Goal: Task Accomplishment & Management: Manage account settings

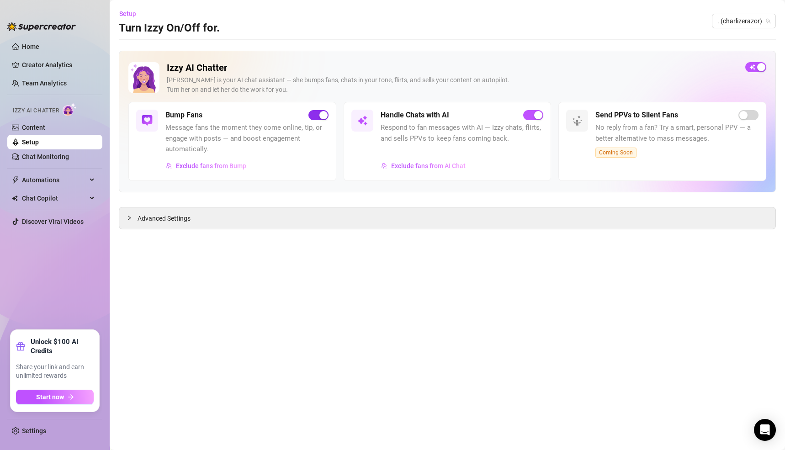
click at [321, 114] on div "button" at bounding box center [323, 115] width 8 height 8
click at [284, 220] on div "Advanced Settings" at bounding box center [447, 217] width 656 height 21
click at [160, 218] on span "Advanced Settings" at bounding box center [164, 218] width 53 height 10
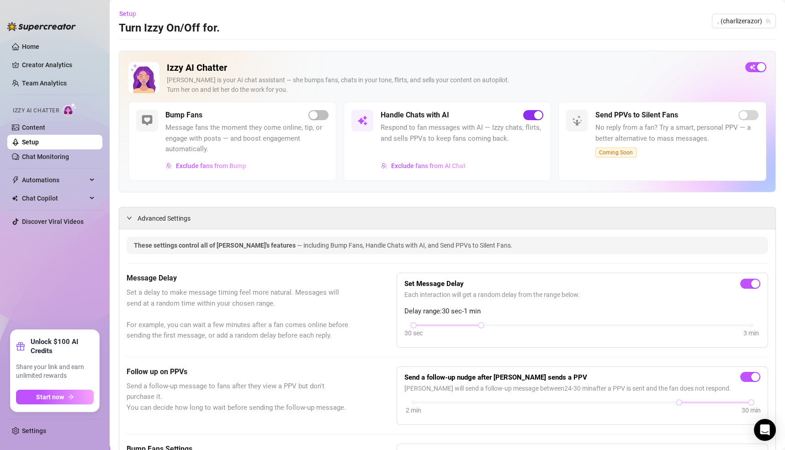
click at [534, 111] on div "button" at bounding box center [538, 115] width 8 height 8
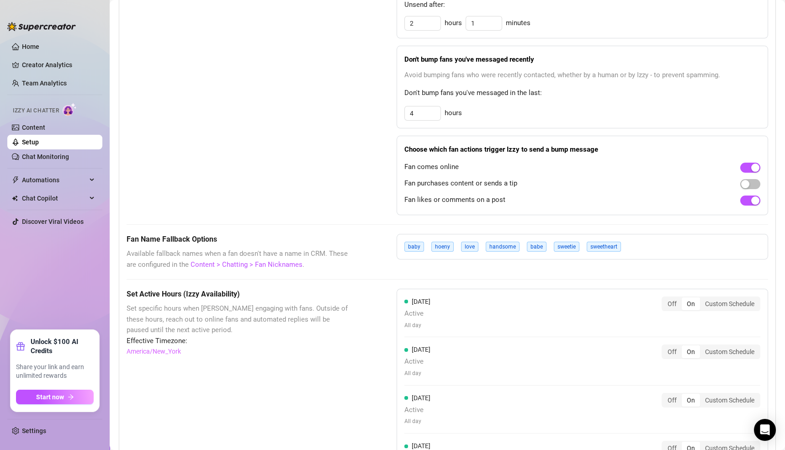
scroll to position [636, 0]
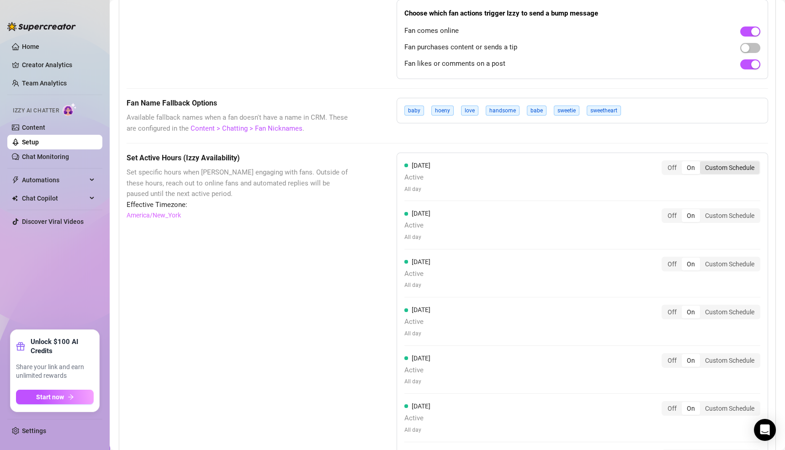
click at [734, 167] on div "Custom Schedule" at bounding box center [729, 167] width 59 height 13
click at [702, 163] on input "Custom Schedule" at bounding box center [702, 163] width 0 height 0
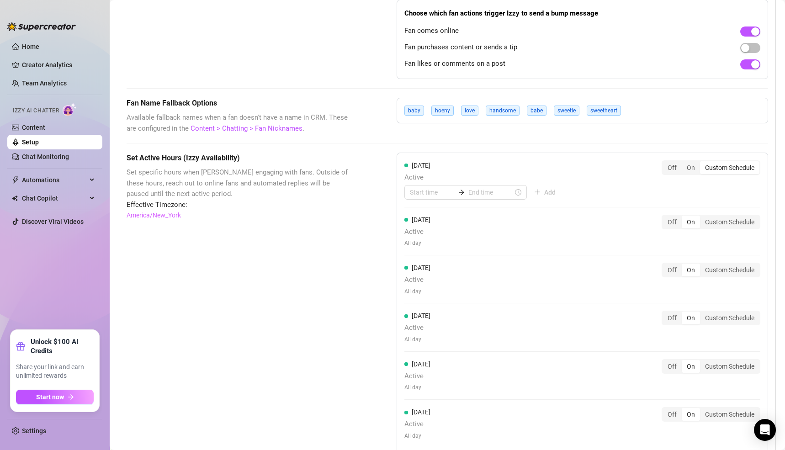
click at [723, 166] on div "Custom Schedule" at bounding box center [729, 167] width 59 height 13
click at [702, 163] on input "Custom Schedule" at bounding box center [702, 163] width 0 height 0
click at [714, 317] on div "Custom Schedule" at bounding box center [729, 318] width 59 height 13
click at [702, 313] on input "Custom Schedule" at bounding box center [702, 313] width 0 height 0
click at [715, 317] on div "Custom Schedule" at bounding box center [729, 318] width 59 height 13
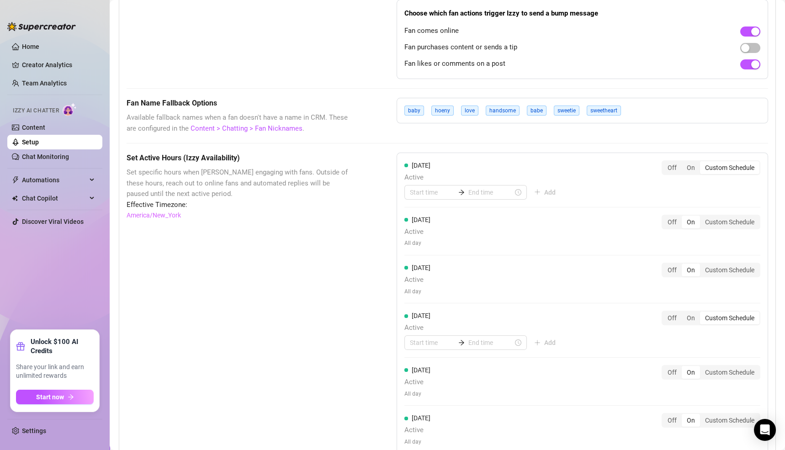
click at [702, 313] on input "Custom Schedule" at bounding box center [702, 313] width 0 height 0
click at [682, 313] on div "On" at bounding box center [691, 318] width 18 height 13
click at [684, 313] on input "On" at bounding box center [684, 313] width 0 height 0
click at [410, 190] on input at bounding box center [432, 192] width 45 height 10
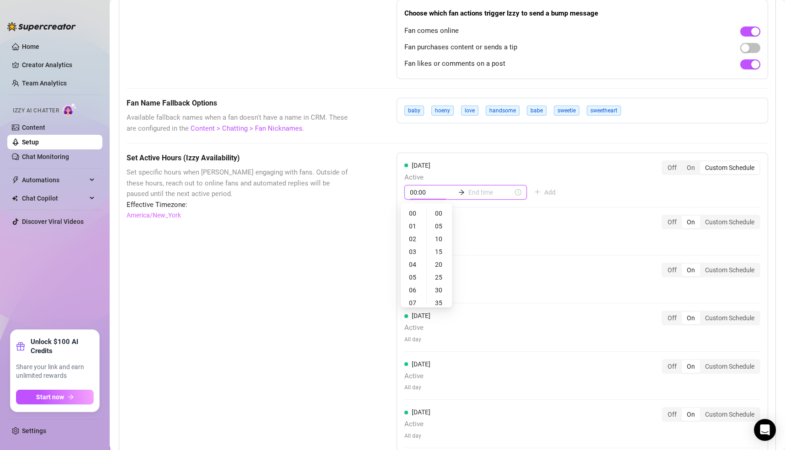
type input "01:00"
click at [411, 285] on div "06" at bounding box center [414, 290] width 22 height 13
type input "06:00"
click at [468, 191] on input at bounding box center [490, 192] width 45 height 10
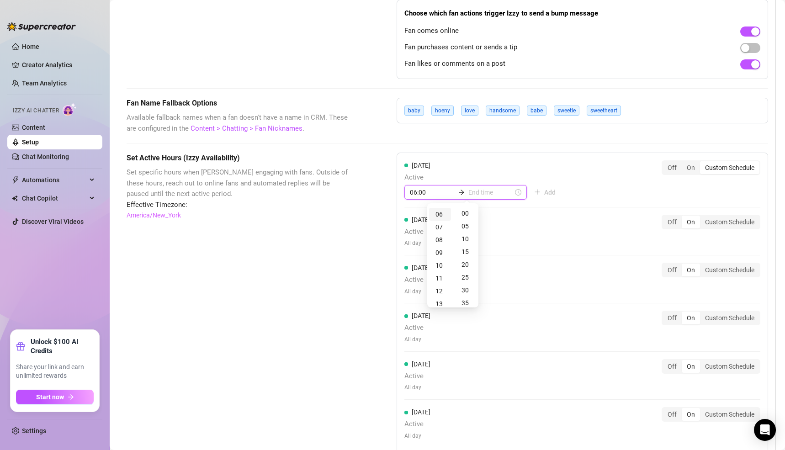
type input "06:00"
click at [440, 276] on div "11" at bounding box center [440, 278] width 22 height 13
type input "11:00"
click at [602, 180] on div "[DATE] Active 06:00 11:00 Add Off On Custom Schedule" at bounding box center [582, 183] width 356 height 47
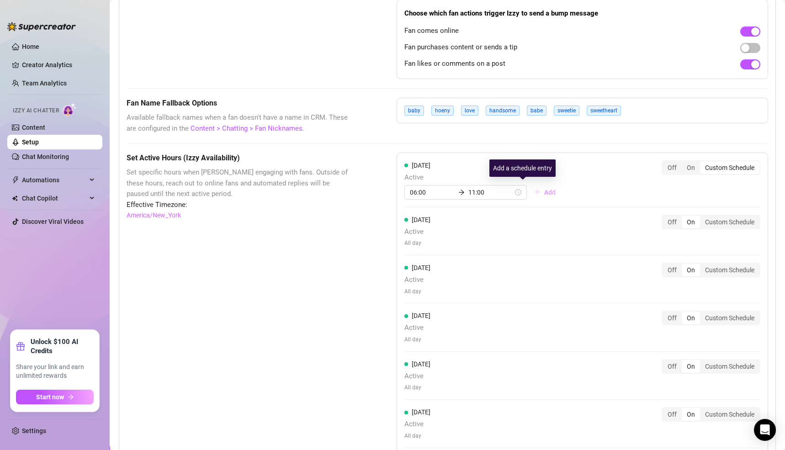
click at [544, 189] on span "Add" at bounding box center [549, 192] width 11 height 7
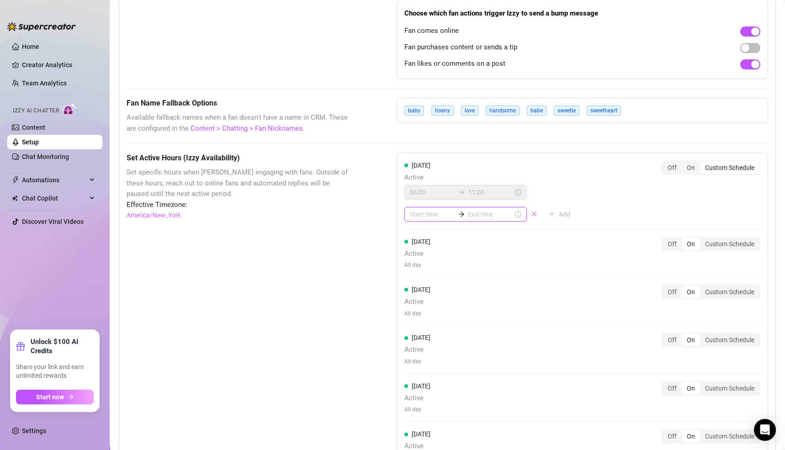
click at [411, 209] on input at bounding box center [432, 214] width 45 height 10
type input "00:30"
click at [417, 296] on div "13" at bounding box center [414, 297] width 22 height 13
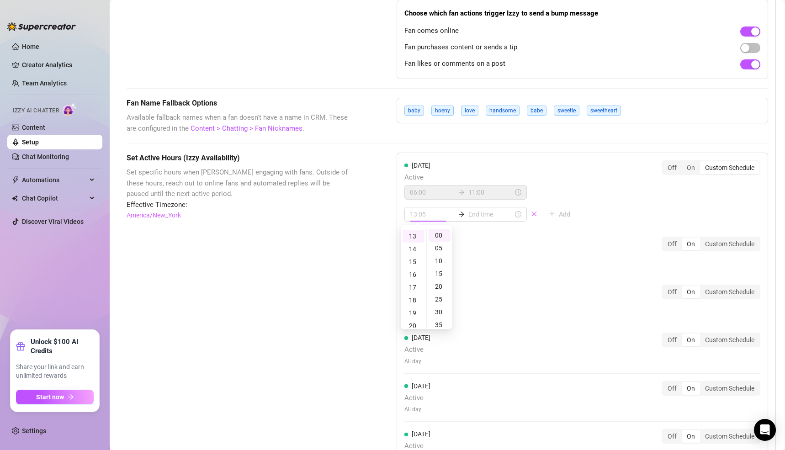
type input "13:00"
click at [468, 209] on input at bounding box center [490, 214] width 45 height 10
type input "16:00"
click at [439, 299] on div "18" at bounding box center [440, 300] width 22 height 13
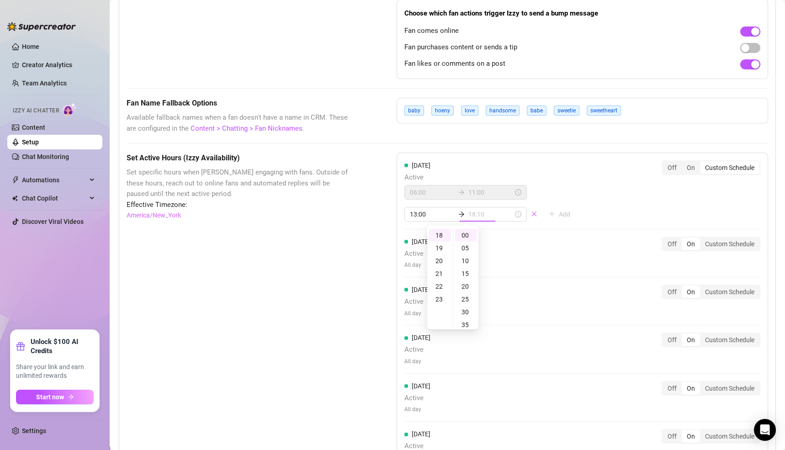
type input "18:00"
click at [571, 191] on div "[DATE] Active 06:00 11:00 13:00 18:00 Add Off On Custom Schedule [DATE] Active …" at bounding box center [583, 339] width 372 height 373
click at [559, 211] on span "Add" at bounding box center [564, 214] width 11 height 7
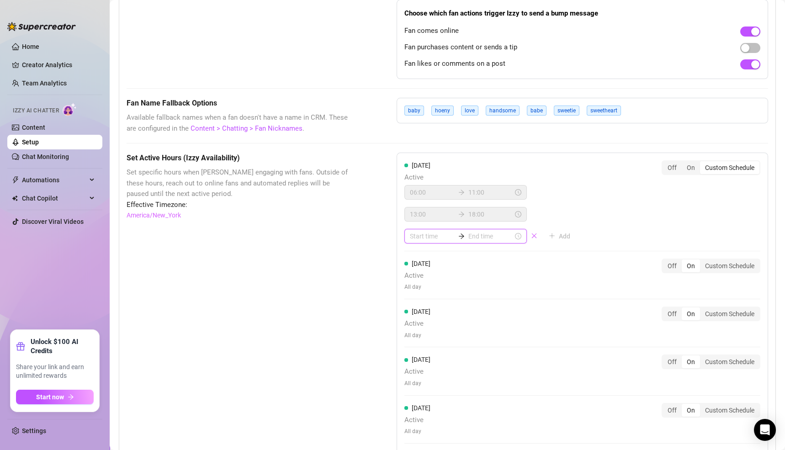
click at [413, 232] on input at bounding box center [432, 236] width 45 height 10
click at [412, 298] on div "20" at bounding box center [414, 304] width 22 height 13
type input "20:00"
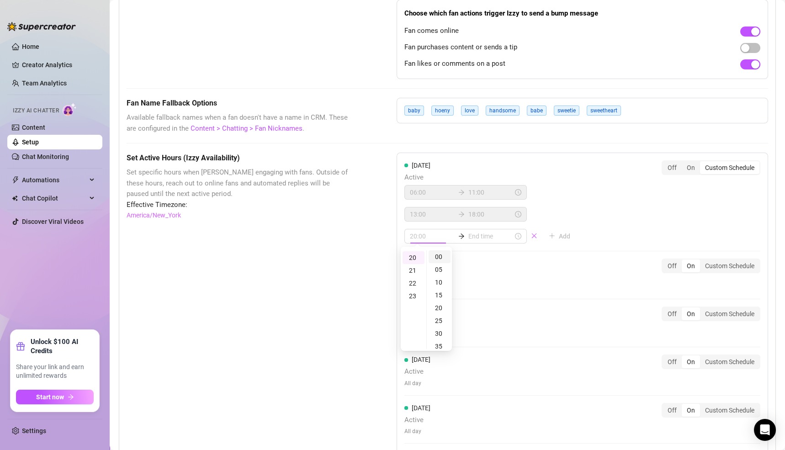
click at [440, 258] on div "00" at bounding box center [440, 256] width 22 height 13
click at [468, 234] on input at bounding box center [490, 236] width 45 height 10
type input "22:00"
click at [439, 281] on div "22" at bounding box center [440, 283] width 22 height 13
click at [440, 270] on div "23" at bounding box center [440, 270] width 22 height 13
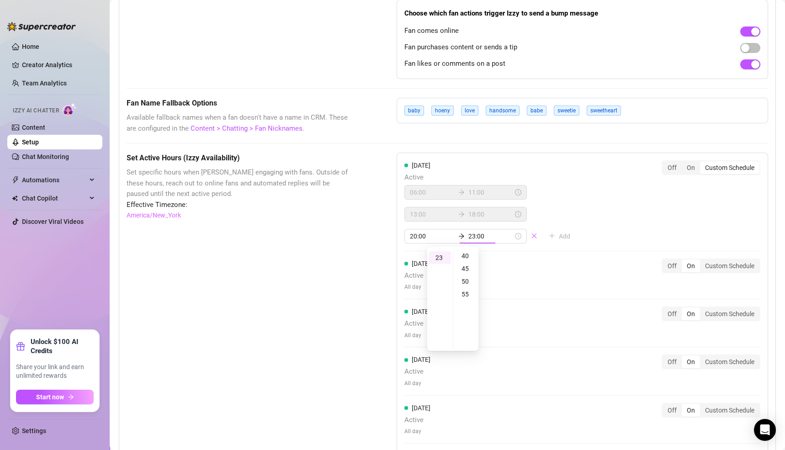
scroll to position [104, 0]
type input "23:55"
click at [465, 289] on div "55" at bounding box center [466, 293] width 22 height 13
click at [580, 219] on div "[DATE] Active 06:00 11:00 13:00 18:00 20:00 23:55 Add Off On Custom Schedule [D…" at bounding box center [583, 350] width 372 height 395
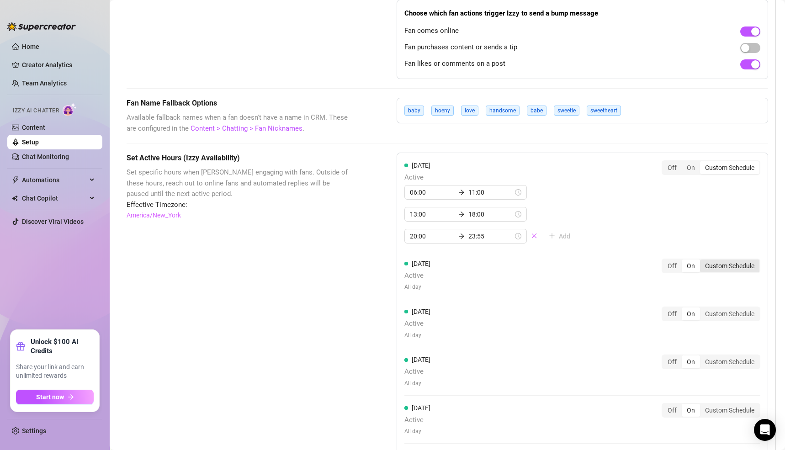
click at [711, 267] on div "Custom Schedule" at bounding box center [729, 266] width 59 height 13
click at [702, 261] on input "Custom Schedule" at bounding box center [702, 261] width 0 height 0
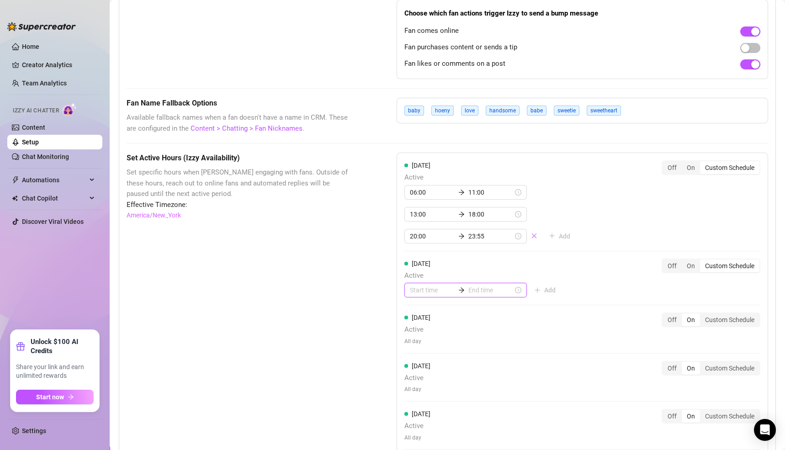
click at [412, 285] on input at bounding box center [432, 290] width 45 height 10
click at [414, 372] on div "05" at bounding box center [414, 375] width 22 height 13
type input "05:00"
click at [468, 287] on input at bounding box center [490, 290] width 45 height 10
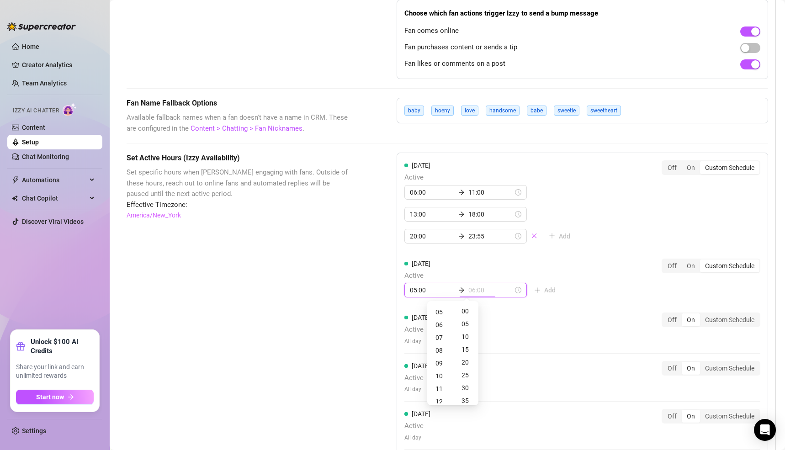
type input "05:00"
click at [441, 385] on div "11" at bounding box center [440, 389] width 22 height 13
type input "11:00"
click at [578, 279] on div "[DATE] Active 06:00 11:00 13:00 18:00 20:00 23:55 Add Off On Custom Schedule [D…" at bounding box center [583, 353] width 372 height 401
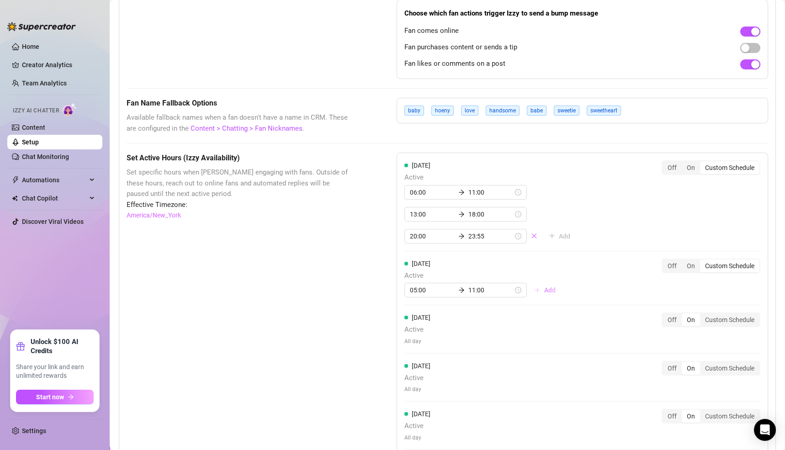
click at [527, 289] on button "Add" at bounding box center [545, 290] width 36 height 15
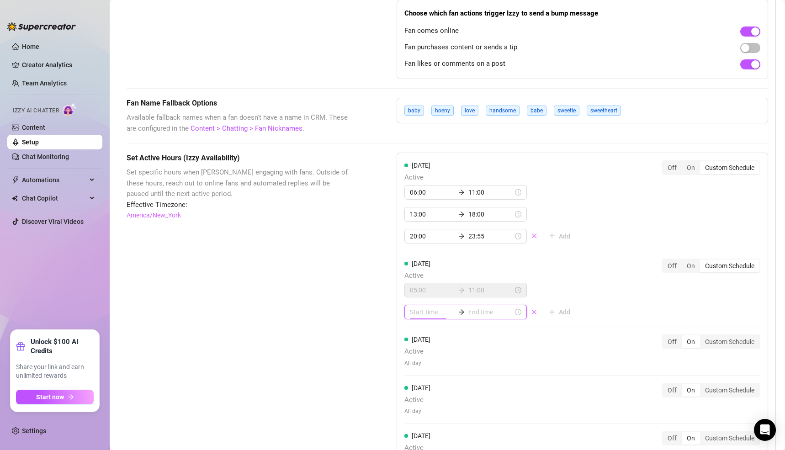
click at [417, 308] on input at bounding box center [432, 312] width 45 height 10
click at [413, 412] on div "13" at bounding box center [414, 412] width 22 height 13
click at [438, 332] on div "00" at bounding box center [440, 332] width 22 height 13
type input "13:00"
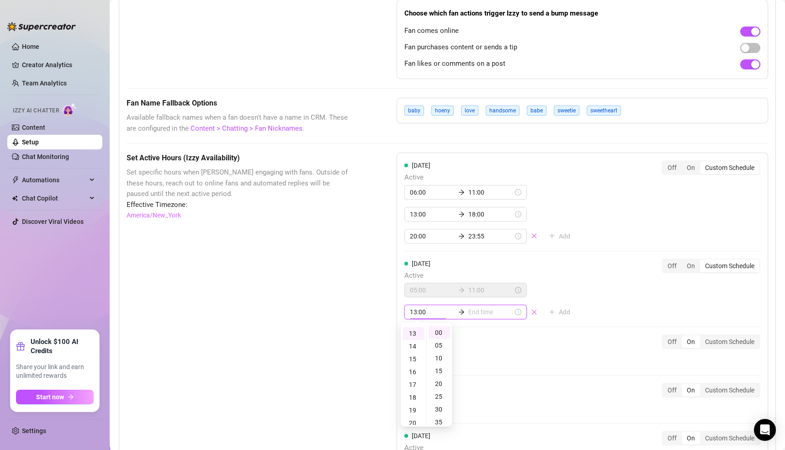
click at [468, 309] on input at bounding box center [490, 312] width 45 height 10
type input "13:00"
type input "14:00"
click at [440, 388] on div "18" at bounding box center [440, 389] width 22 height 13
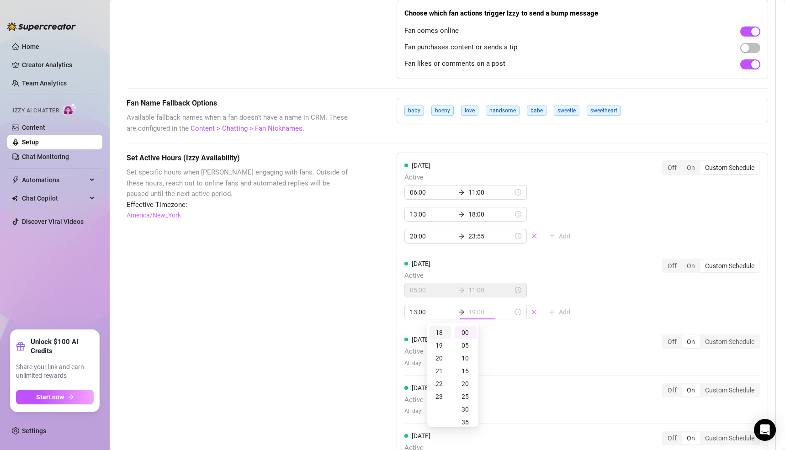
type input "18:00"
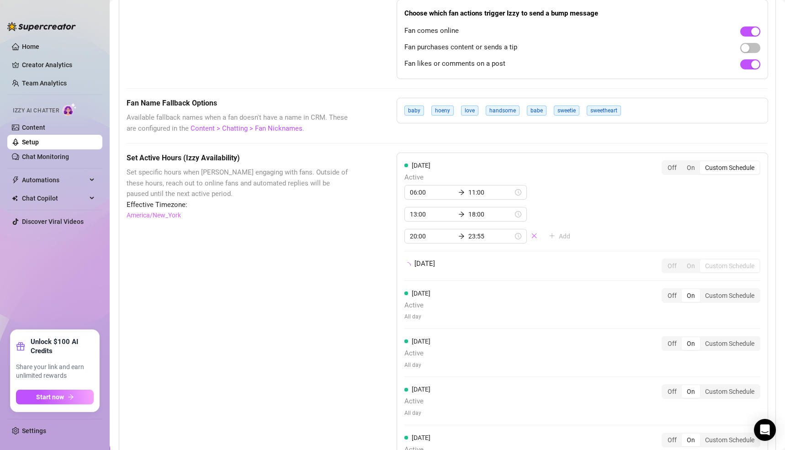
click at [584, 298] on div "[DATE] Active 06:00 11:00 13:00 18:00 20:00 23:55 Add Off On Custom Schedule [D…" at bounding box center [583, 341] width 372 height 377
click at [542, 313] on button "Add" at bounding box center [560, 312] width 36 height 15
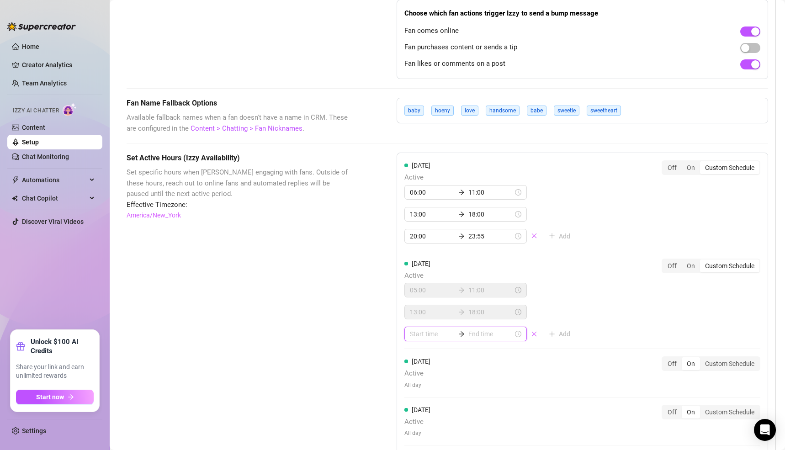
click at [422, 332] on input at bounding box center [432, 334] width 45 height 10
click at [413, 299] on div "19" at bounding box center [414, 298] width 22 height 13
type input "19:00"
click at [434, 222] on div "00" at bounding box center [440, 222] width 22 height 13
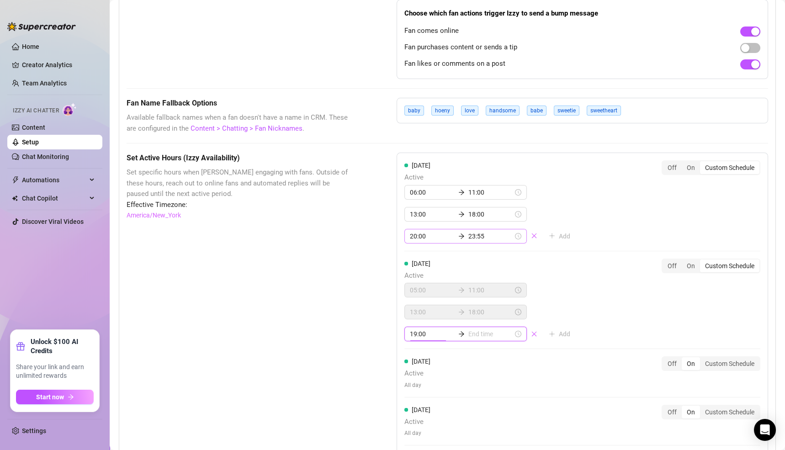
click at [468, 231] on input "23:55" at bounding box center [490, 236] width 45 height 10
click at [412, 296] on div "23" at bounding box center [414, 296] width 22 height 13
click at [441, 332] on div "30" at bounding box center [440, 333] width 22 height 13
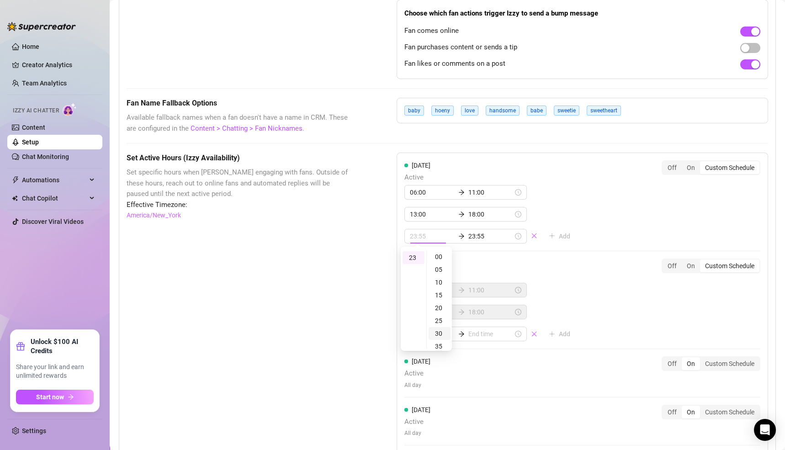
scroll to position [76, 0]
type input "23:30"
click at [606, 298] on div "[DATE] Active 05:00 11:00 13:00 18:00 Add Off On Custom Schedule" at bounding box center [582, 300] width 356 height 83
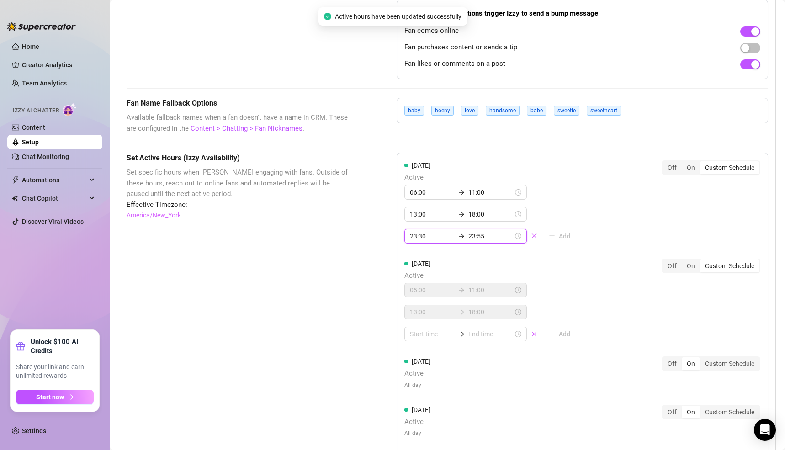
click at [410, 234] on input "23:30" at bounding box center [432, 236] width 45 height 10
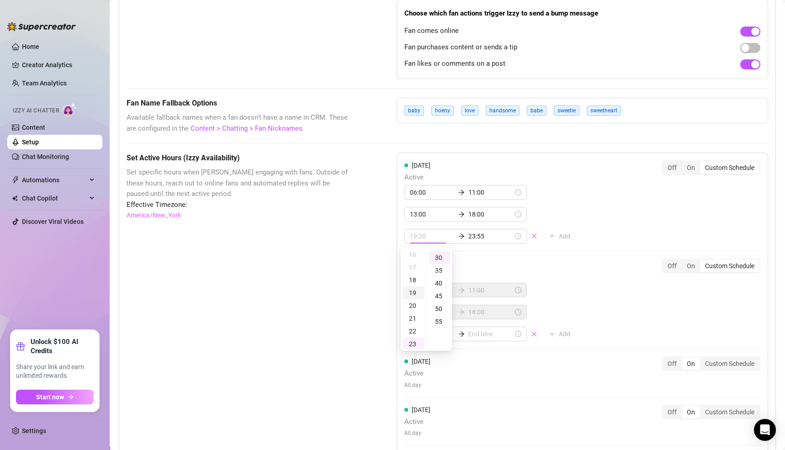
click at [412, 290] on div "19" at bounding box center [414, 293] width 22 height 13
type input "19:30"
click at [583, 227] on div "[DATE] Active 06:00 11:00 13:00 18:00 19:30 23:55 Add Off On Custom Schedule" at bounding box center [582, 201] width 356 height 83
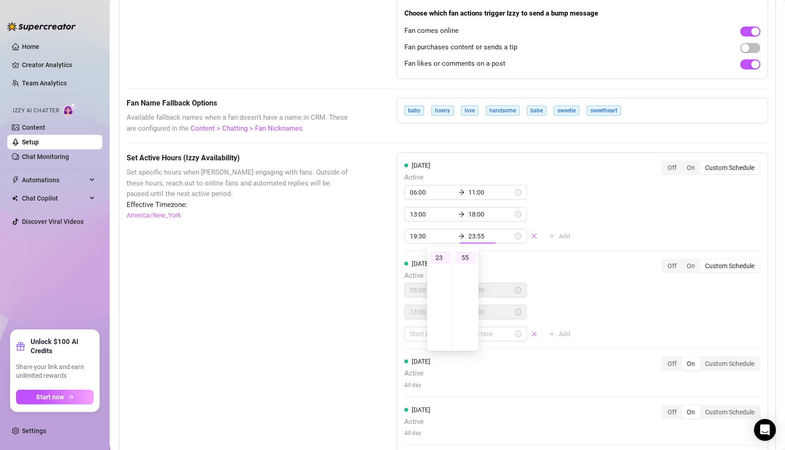
click at [586, 238] on div "[DATE] Active 06:00 11:00 13:00 18:00 19:30 23:55 Add Off On Custom Schedule [D…" at bounding box center [583, 375] width 372 height 445
click at [542, 284] on div "05:00 11:00 13:00 18:00 Add" at bounding box center [490, 312] width 173 height 58
click at [417, 329] on input at bounding box center [432, 334] width 45 height 10
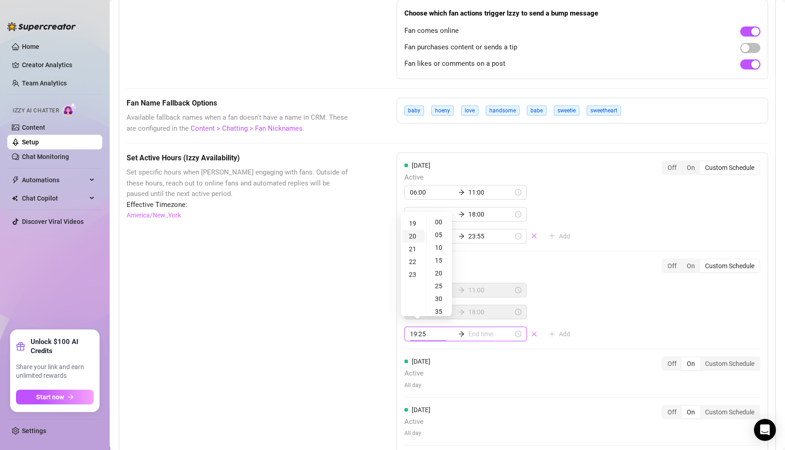
type input "19:20"
type input "21:00"
click at [415, 226] on div "19" at bounding box center [414, 223] width 22 height 13
type input "19:00"
click at [438, 223] on div "00" at bounding box center [440, 222] width 22 height 13
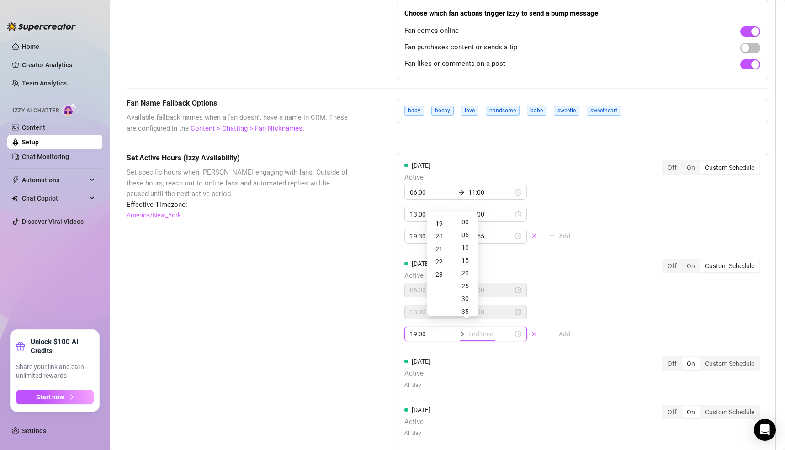
click at [468, 329] on input at bounding box center [490, 334] width 45 height 10
click at [441, 275] on div "23" at bounding box center [440, 274] width 22 height 13
click at [465, 223] on div "00" at bounding box center [466, 222] width 22 height 13
type input "23:00"
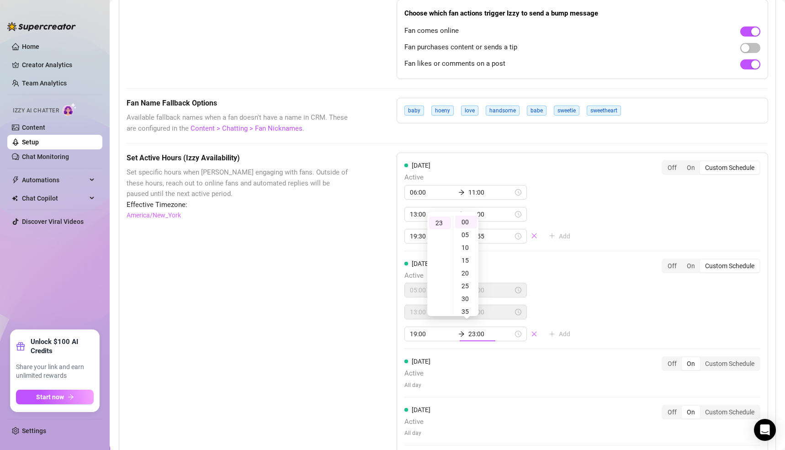
click at [606, 306] on div "[DATE] Active 06:00 11:00 13:00 18:00 19:30 23:55 Add Off On Custom Schedule [D…" at bounding box center [583, 375] width 372 height 445
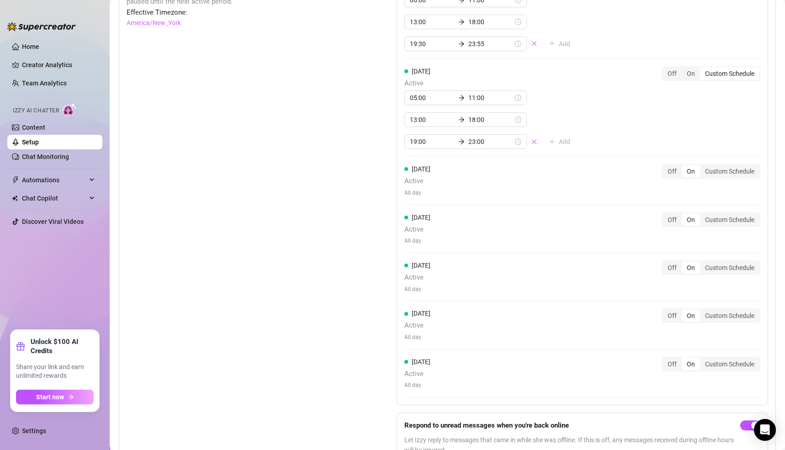
scroll to position [830, 0]
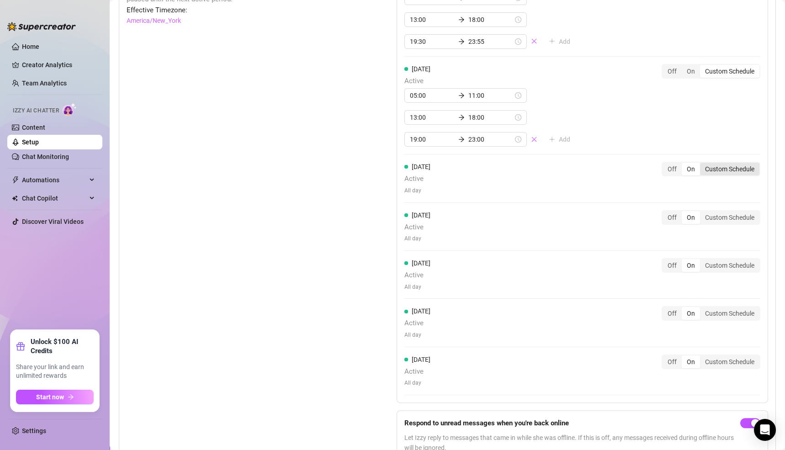
drag, startPoint x: 716, startPoint y: 163, endPoint x: 709, endPoint y: 164, distance: 6.4
click at [716, 164] on div "Custom Schedule" at bounding box center [729, 169] width 59 height 13
click at [702, 164] on input "Custom Schedule" at bounding box center [702, 164] width 0 height 0
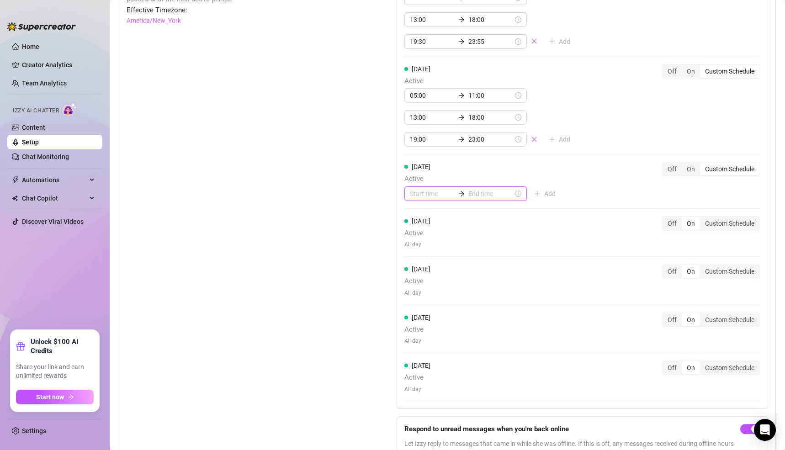
click at [414, 191] on input at bounding box center [432, 194] width 45 height 10
click at [413, 287] on div "06" at bounding box center [414, 290] width 22 height 13
type input "06:00"
click at [469, 190] on input at bounding box center [490, 194] width 45 height 10
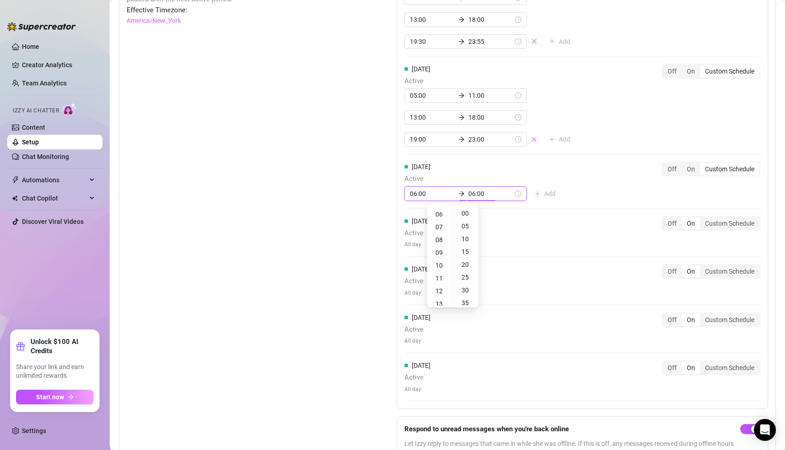
type input "06:05"
click at [438, 275] on div "11" at bounding box center [440, 278] width 22 height 13
type input "11:00"
click at [546, 192] on div "[DATE] Active 06:00 11:00 13:00 18:00 19:30 23:55 Add Off On Custom Schedule [D…" at bounding box center [583, 183] width 372 height 451
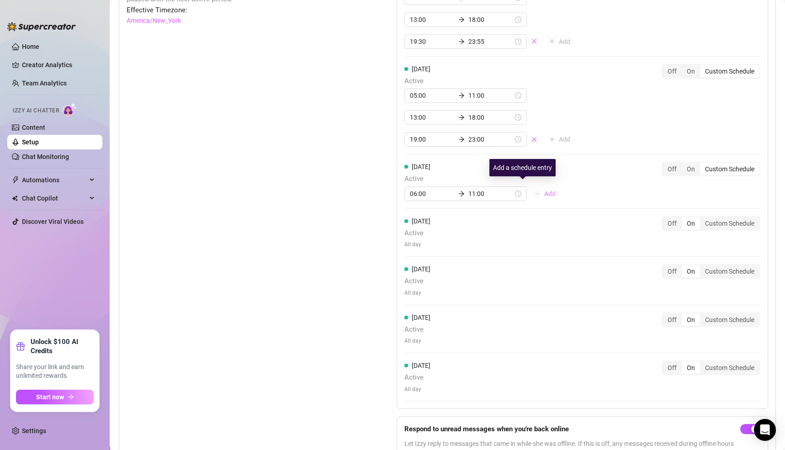
click at [527, 190] on button "Add" at bounding box center [545, 193] width 36 height 15
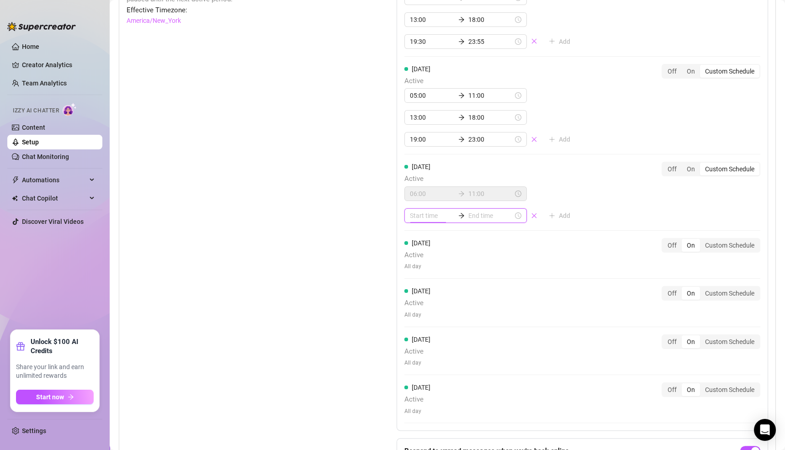
click at [416, 214] on input at bounding box center [432, 216] width 45 height 10
click at [415, 290] on div "13" at bounding box center [414, 293] width 22 height 13
type input "13:00"
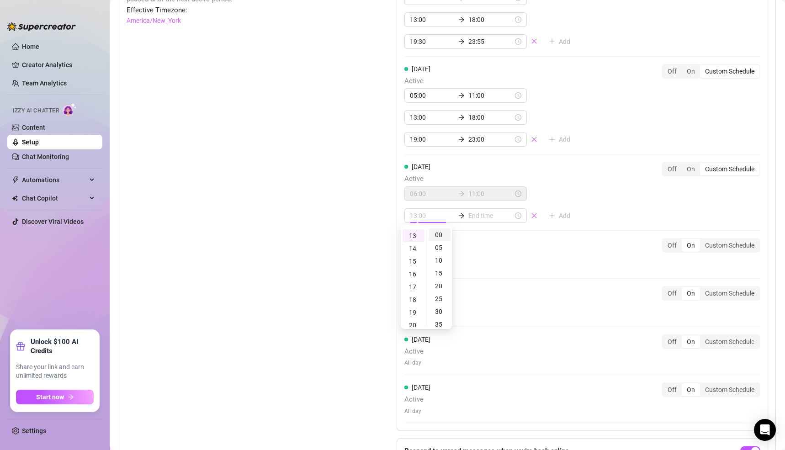
click at [441, 234] on div "00" at bounding box center [440, 235] width 22 height 13
click at [468, 211] on input at bounding box center [490, 216] width 45 height 10
click at [438, 299] on div "18" at bounding box center [440, 299] width 22 height 13
type input "18:00"
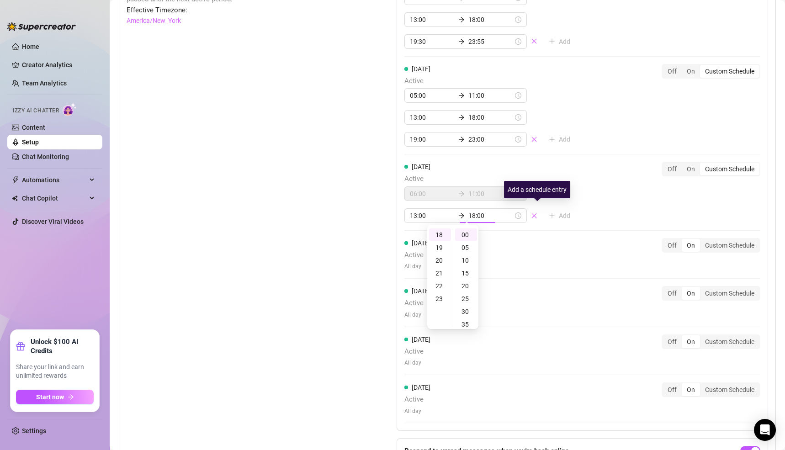
click at [568, 213] on div "[DATE] Active 06:00 11:00 13:00 18:00 19:30 23:55 Add Off On Custom Schedule [D…" at bounding box center [583, 194] width 372 height 473
click at [559, 212] on span "Add" at bounding box center [564, 215] width 11 height 7
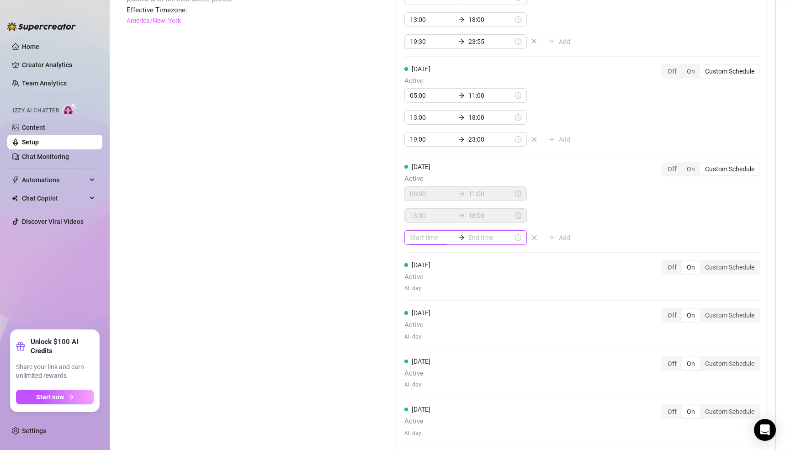
click at [418, 233] on input at bounding box center [432, 238] width 45 height 10
type input "00:00"
type input "04:00"
click at [415, 324] on div "19" at bounding box center [414, 330] width 22 height 13
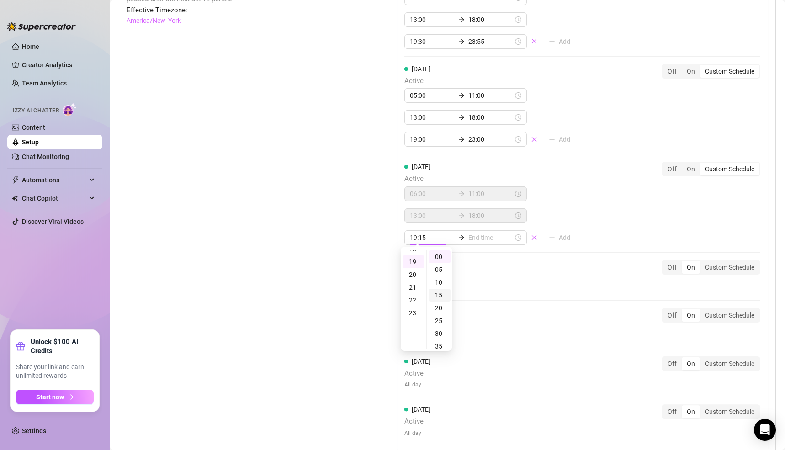
scroll to position [242, 0]
type input "19:00"
click at [438, 254] on div "00" at bounding box center [440, 256] width 22 height 13
click at [468, 234] on input at bounding box center [490, 238] width 45 height 10
type input "23:00"
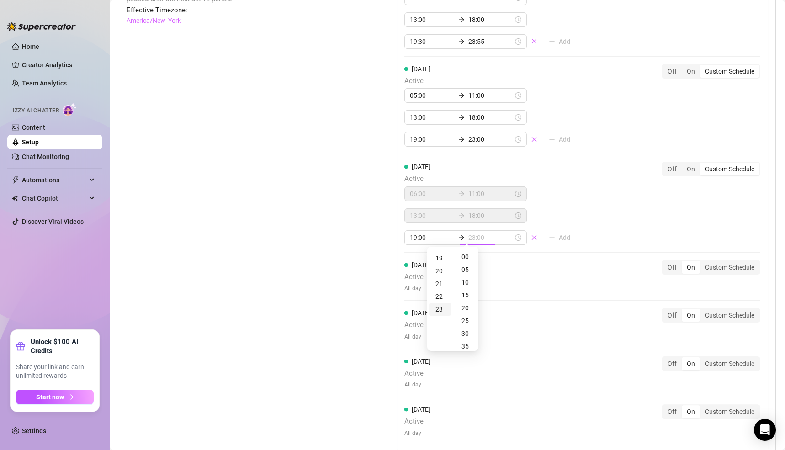
click at [440, 308] on div "23" at bounding box center [440, 309] width 22 height 13
click at [468, 308] on div "40" at bounding box center [466, 307] width 22 height 13
type input "23:40"
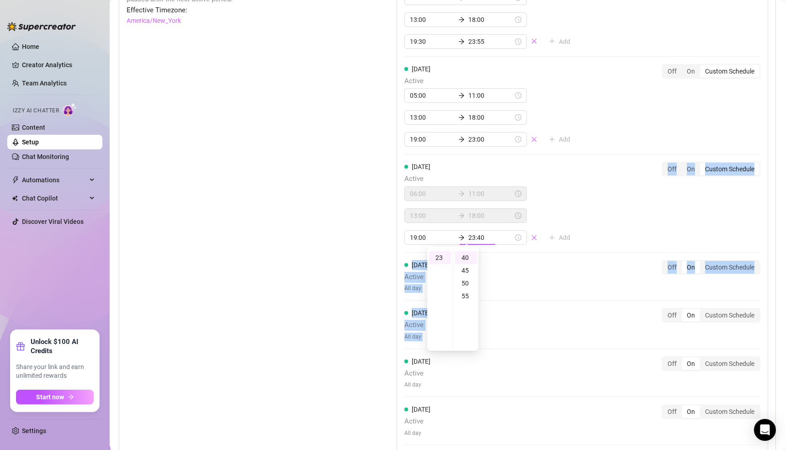
click at [614, 235] on div "[DATE] Active 06:00 11:00 13:00 18:00 19:30 23:55 Add Off On Custom Schedule [D…" at bounding box center [583, 205] width 372 height 495
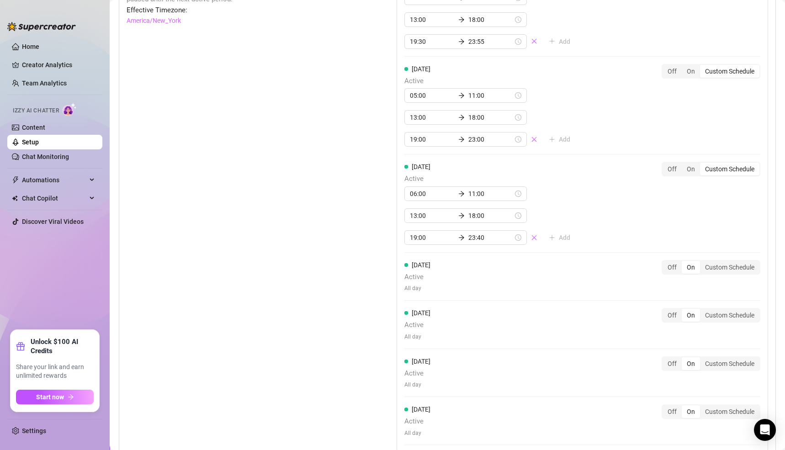
click at [584, 280] on div "[DATE] Active All day Off On Custom Schedule" at bounding box center [582, 276] width 356 height 33
drag, startPoint x: 726, startPoint y: 265, endPoint x: 665, endPoint y: 263, distance: 60.8
click at [726, 265] on div "Custom Schedule" at bounding box center [729, 267] width 59 height 13
click at [702, 262] on input "Custom Schedule" at bounding box center [702, 262] width 0 height 0
click at [722, 267] on div "Custom Schedule" at bounding box center [729, 267] width 59 height 13
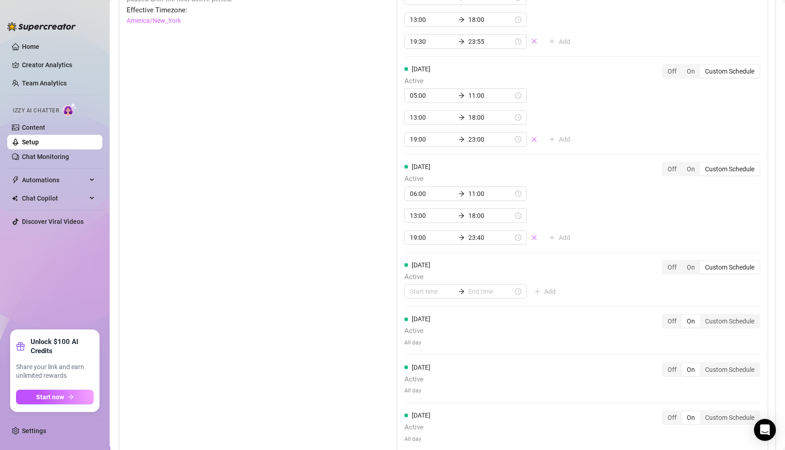
click at [702, 262] on input "Custom Schedule" at bounding box center [702, 262] width 0 height 0
click at [426, 288] on input at bounding box center [432, 292] width 45 height 10
type input "00:00"
click at [413, 311] on div "00" at bounding box center [414, 310] width 22 height 13
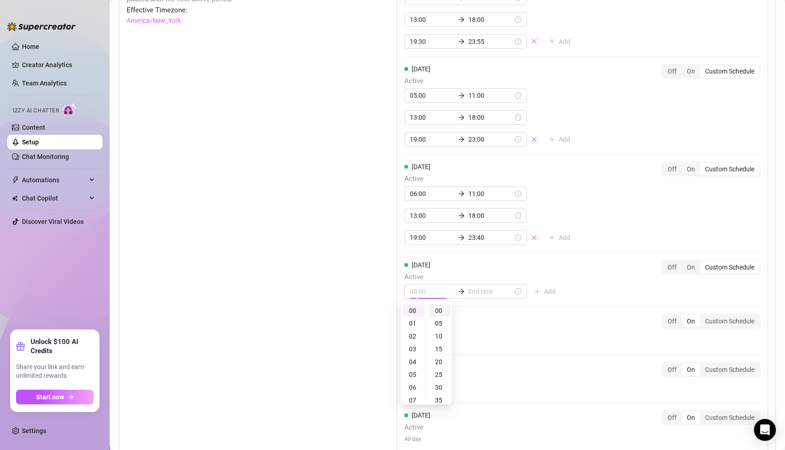
click at [440, 308] on div "00" at bounding box center [440, 310] width 22 height 13
click at [468, 287] on input at bounding box center [490, 292] width 45 height 10
type input "00:00"
click at [438, 349] on div "03" at bounding box center [440, 349] width 22 height 13
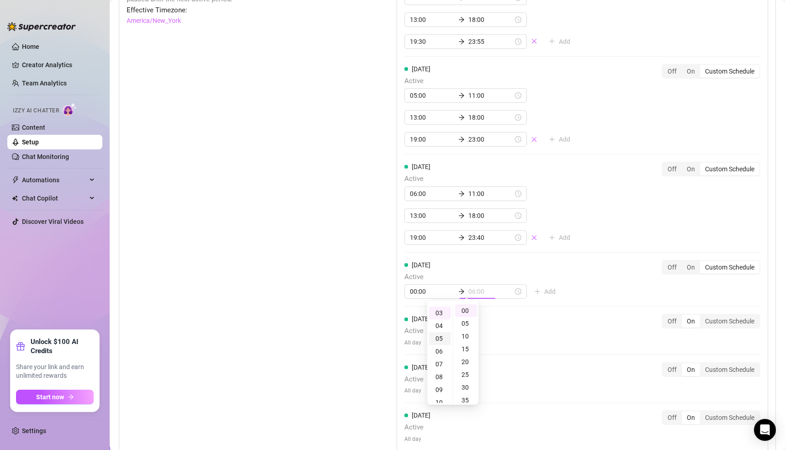
scroll to position [37, 0]
type input "03:00"
click at [464, 310] on div "00" at bounding box center [466, 310] width 22 height 13
click at [609, 286] on div "[DATE] Active 06:00 11:00 13:00 18:00 19:30 23:55 Add Off On Custom Schedule [D…" at bounding box center [583, 208] width 372 height 501
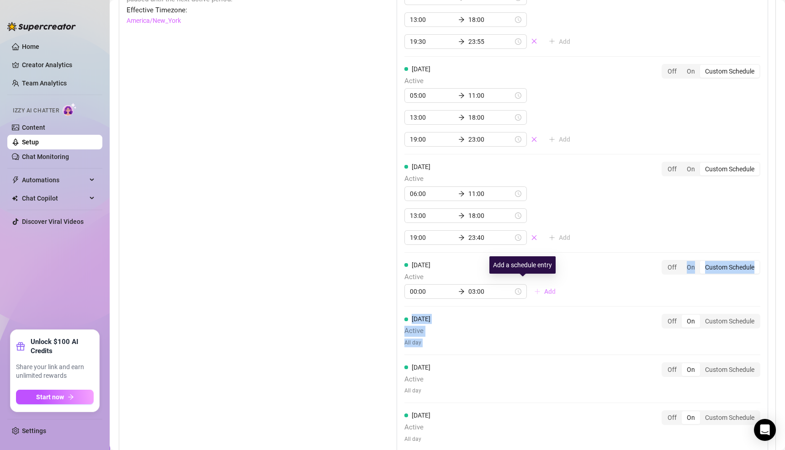
click at [544, 288] on span "Add" at bounding box center [549, 291] width 11 height 7
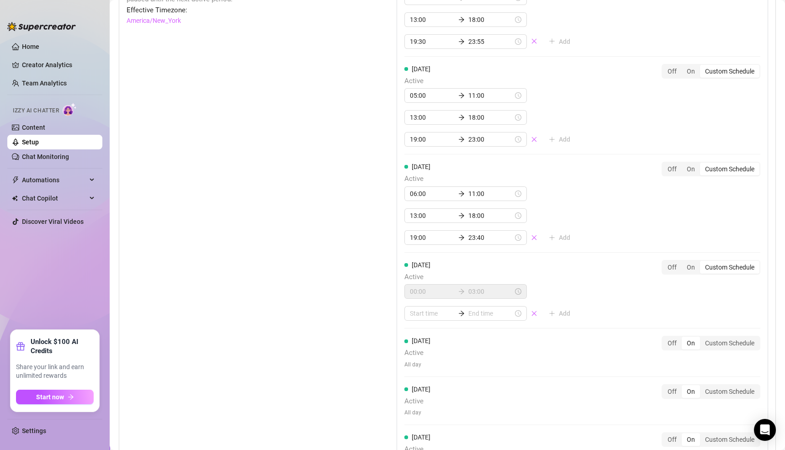
drag, startPoint x: 587, startPoint y: 270, endPoint x: 579, endPoint y: 271, distance: 7.8
click at [587, 270] on div "[DATE] Active 00:00 03:00 Add Off On Custom Schedule" at bounding box center [582, 290] width 356 height 61
click at [415, 308] on input at bounding box center [432, 313] width 45 height 10
click at [413, 403] on div "07" at bounding box center [414, 404] width 22 height 13
type input "07:00"
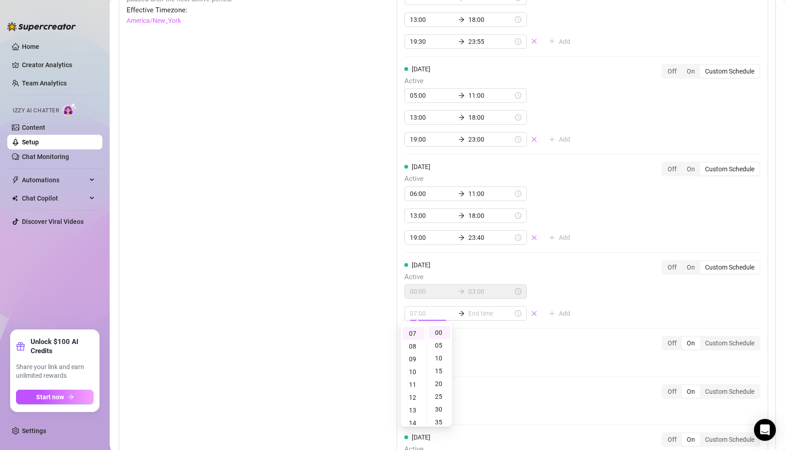
scroll to position [89, 0]
click at [468, 310] on input at bounding box center [490, 313] width 45 height 10
click at [439, 372] on div "10" at bounding box center [440, 372] width 22 height 13
type input "10:00"
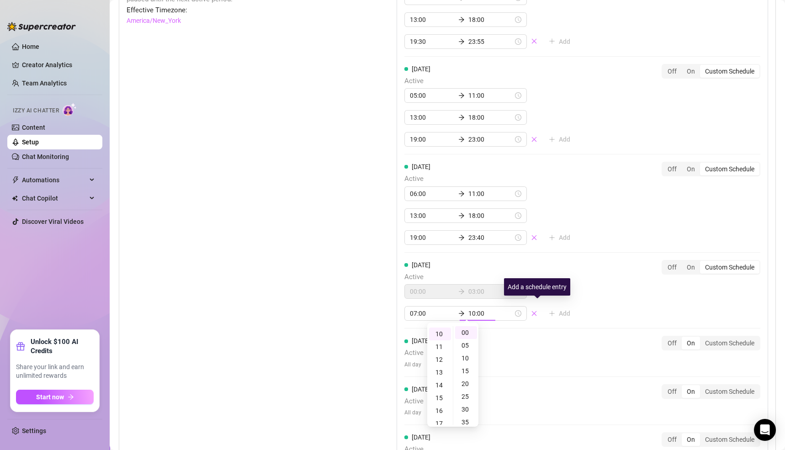
click at [590, 300] on div "[DATE] Active 06:00 11:00 13:00 18:00 19:30 23:55 Add Off On Custom Schedule [D…" at bounding box center [583, 219] width 372 height 523
click at [559, 310] on span "Add" at bounding box center [564, 313] width 11 height 7
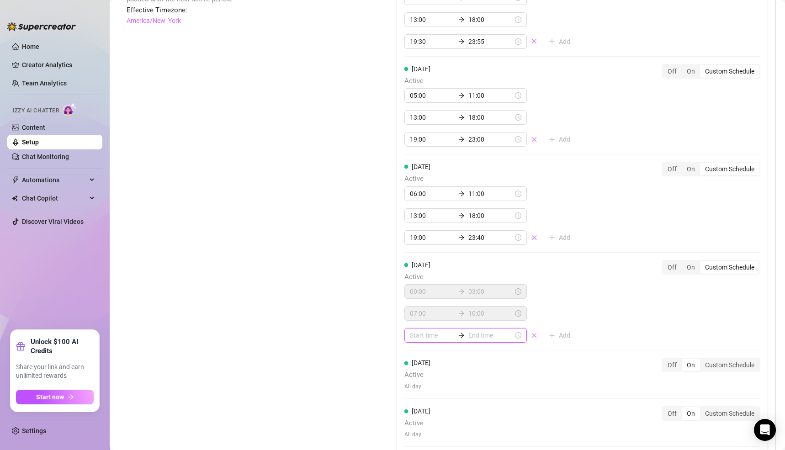
click at [410, 332] on input at bounding box center [432, 335] width 45 height 10
click at [415, 297] on div "12" at bounding box center [414, 297] width 22 height 13
click at [437, 223] on div "00" at bounding box center [440, 222] width 22 height 13
type input "12:00"
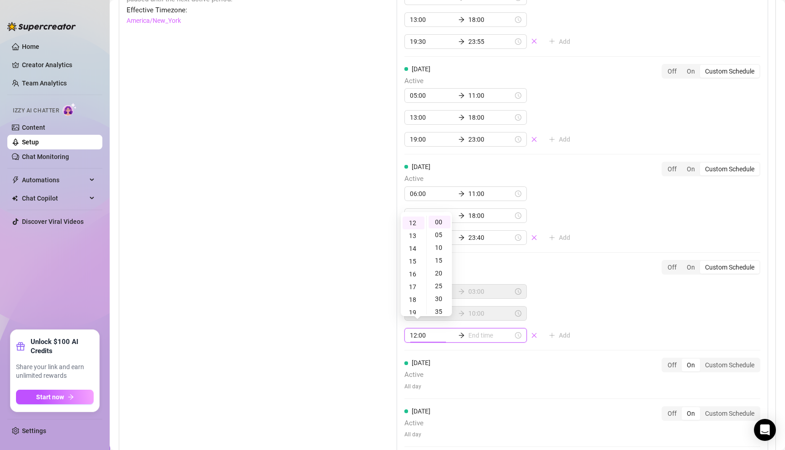
click at [470, 331] on input at bounding box center [490, 335] width 45 height 10
type input "12:35"
type input "19:00"
type input "21:00"
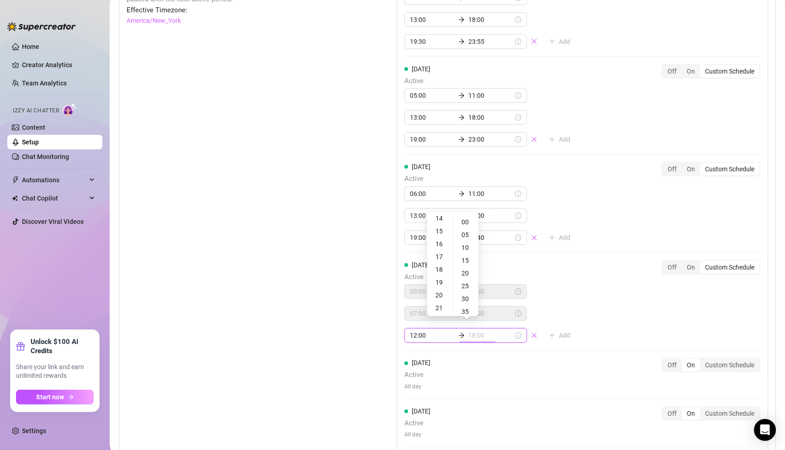
type input "17:00"
type input "12:35"
click at [547, 303] on div "00:00 03:00 07:00 10:00 12:00 Add" at bounding box center [490, 313] width 173 height 58
click at [410, 332] on input at bounding box center [432, 335] width 45 height 10
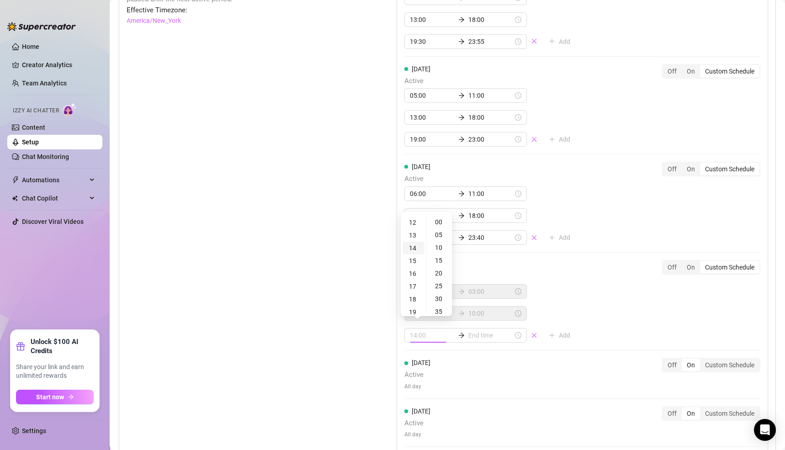
click at [413, 248] on div "14" at bounding box center [414, 248] width 22 height 13
type input "14:00"
click at [468, 330] on input at bounding box center [490, 335] width 45 height 10
click at [441, 293] on div "22" at bounding box center [440, 294] width 22 height 13
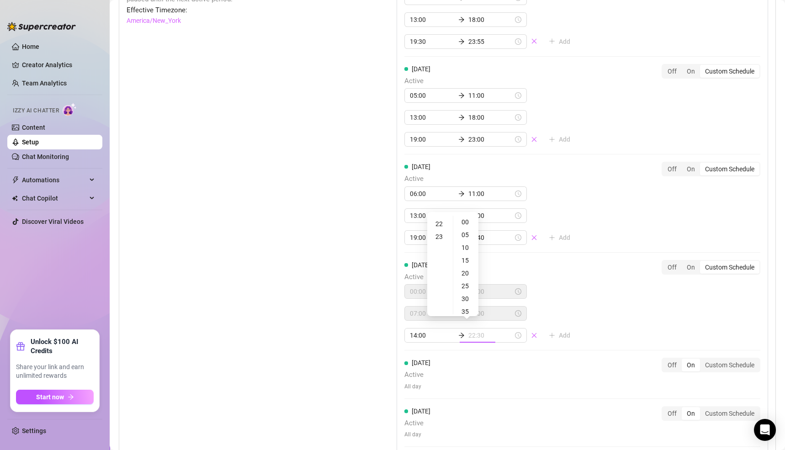
type input "22:00"
click at [467, 222] on div "00" at bounding box center [466, 222] width 22 height 13
click at [613, 313] on div "[DATE] Active 06:00 11:00 13:00 18:00 19:30 23:55 Add Off On Custom Schedule [D…" at bounding box center [583, 230] width 372 height 545
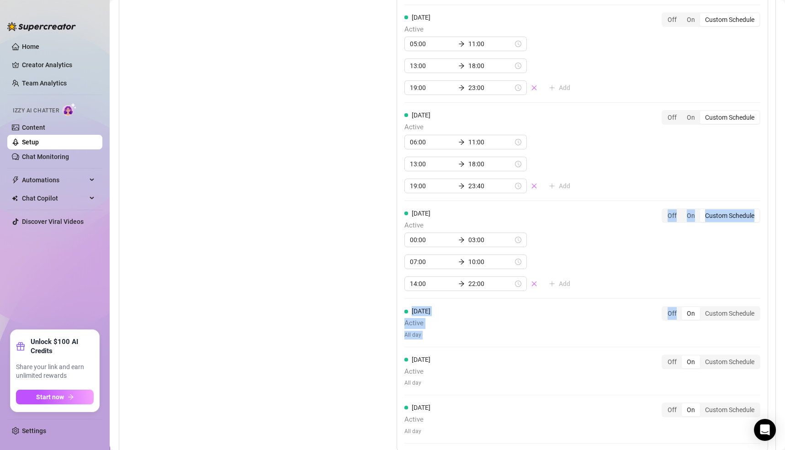
scroll to position [905, 0]
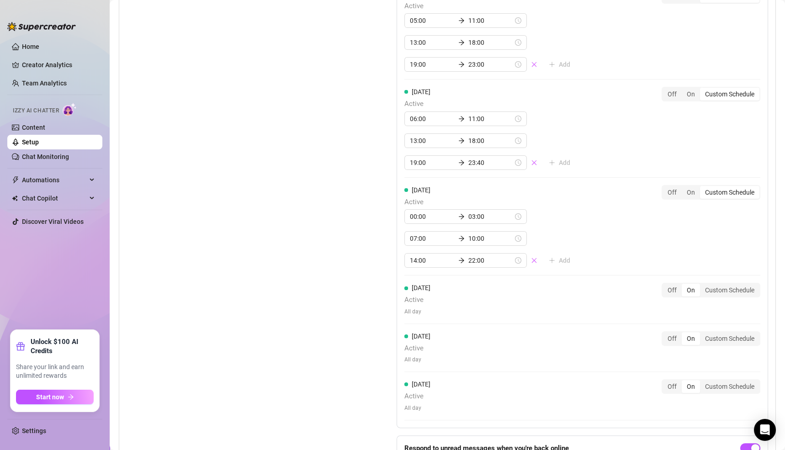
click at [682, 285] on div "On" at bounding box center [691, 290] width 18 height 13
click at [684, 285] on input "On" at bounding box center [684, 285] width 0 height 0
click at [682, 335] on div "On" at bounding box center [691, 338] width 18 height 13
click at [684, 334] on input "On" at bounding box center [684, 334] width 0 height 0
click at [682, 383] on div "On" at bounding box center [691, 386] width 18 height 13
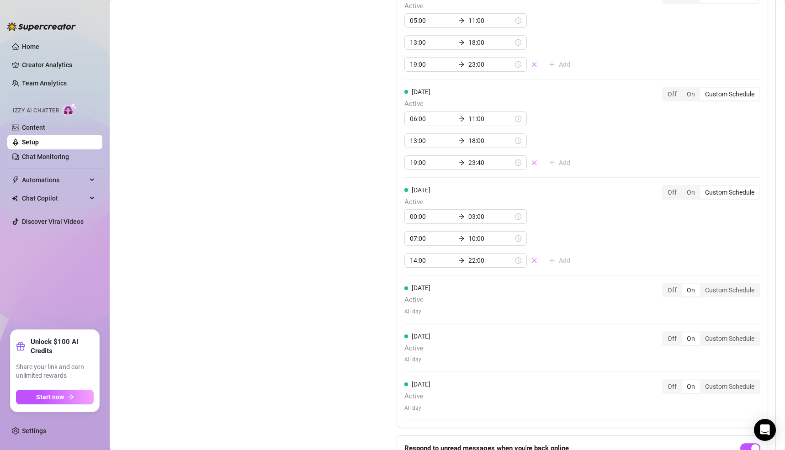
click at [684, 382] on input "On" at bounding box center [684, 382] width 0 height 0
click at [734, 287] on div "Custom Schedule" at bounding box center [729, 290] width 59 height 13
click at [702, 285] on input "Custom Schedule" at bounding box center [702, 285] width 0 height 0
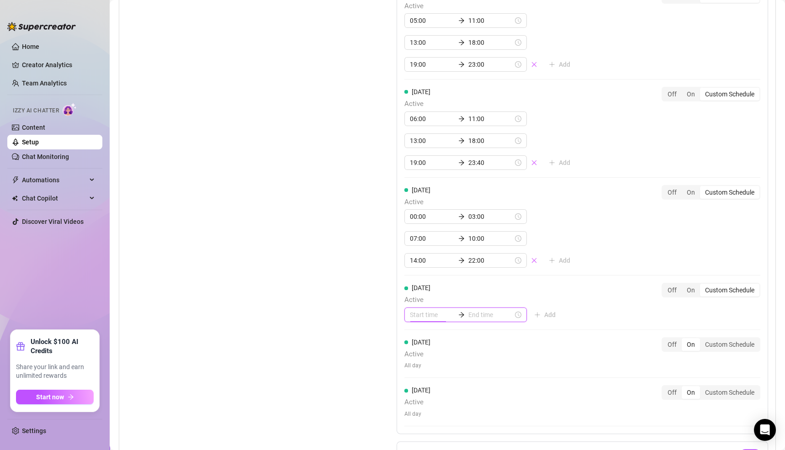
click at [422, 310] on input at bounding box center [432, 315] width 45 height 10
click at [415, 394] on div "05" at bounding box center [414, 397] width 22 height 13
type input "05:00"
click at [468, 310] on input at bounding box center [490, 315] width 45 height 10
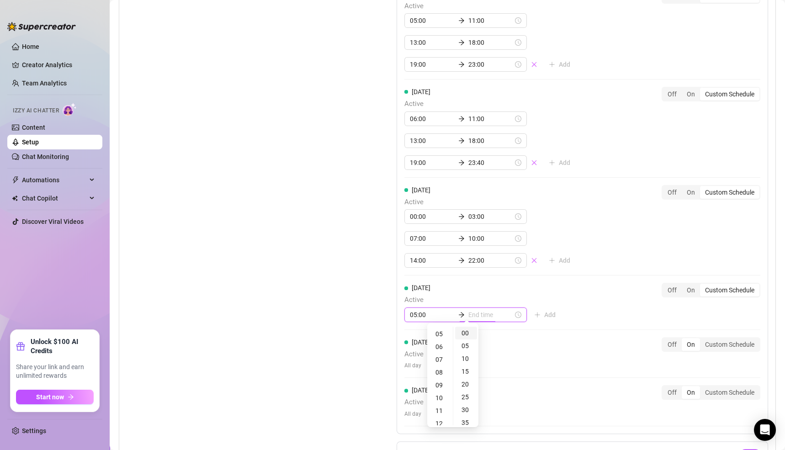
type input "05:00"
type input "05:20"
type input "10:00"
click at [439, 399] on div "10" at bounding box center [440, 398] width 22 height 13
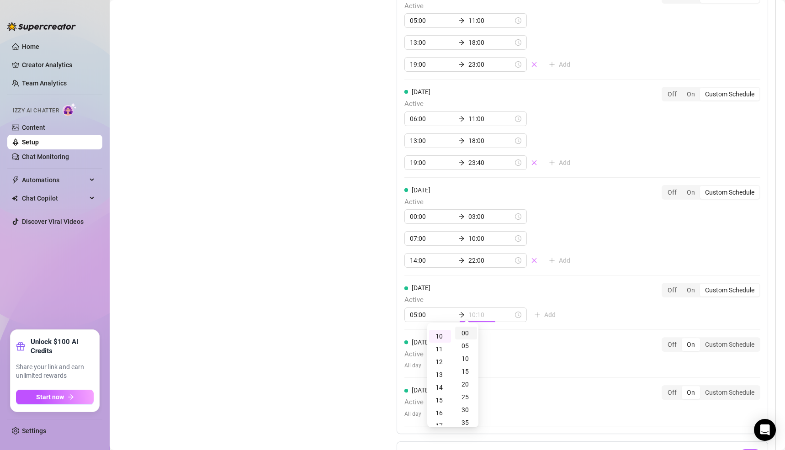
scroll to position [127, 0]
type input "10:00"
click at [468, 332] on div "00" at bounding box center [466, 333] width 22 height 13
click at [553, 303] on div "[DATE] Active 06:00 11:00 13:00 18:00 19:30 23:55 Add Off On Custom Schedule [D…" at bounding box center [583, 158] width 372 height 551
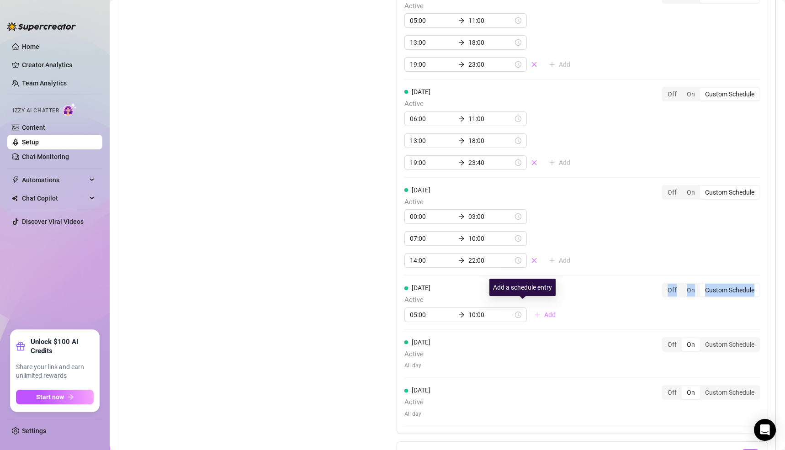
click at [544, 311] on span "Add" at bounding box center [549, 314] width 11 height 7
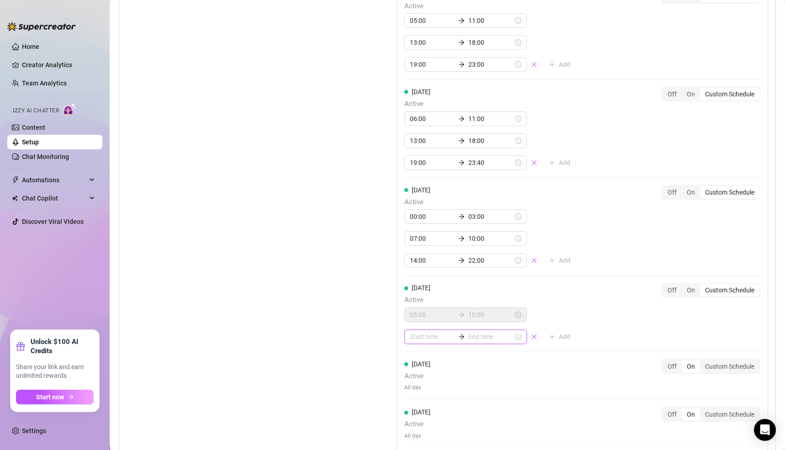
click at [412, 332] on input at bounding box center [432, 337] width 45 height 10
type input "06:00"
click at [415, 302] on div "13" at bounding box center [414, 300] width 22 height 13
type input "13:00"
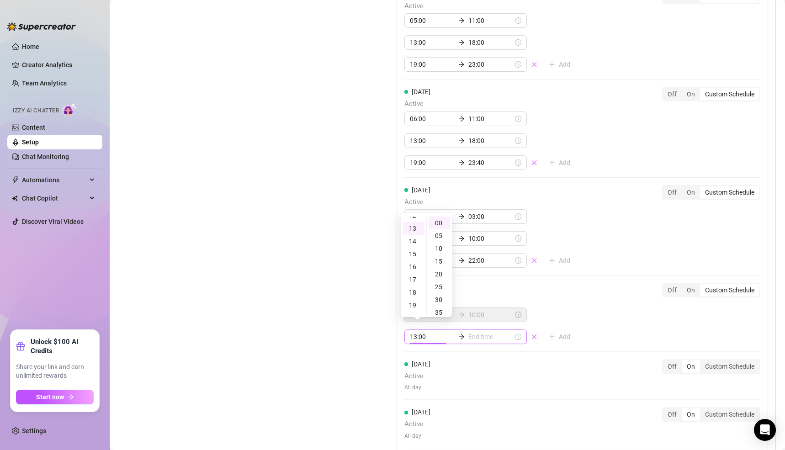
scroll to position [165, 0]
click at [472, 332] on input at bounding box center [490, 337] width 45 height 10
type input "13:35"
click at [441, 308] on div "21" at bounding box center [440, 312] width 22 height 13
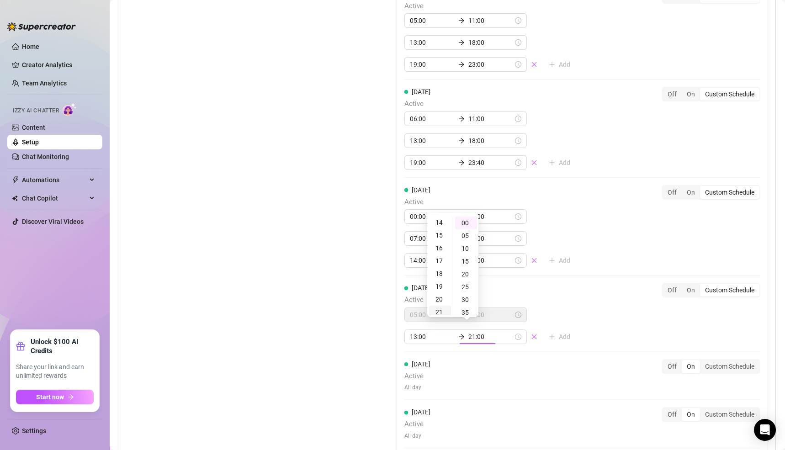
scroll to position [268, 0]
click at [467, 220] on div "00" at bounding box center [466, 223] width 22 height 13
click at [480, 333] on input "21:00" at bounding box center [490, 337] width 45 height 10
click at [439, 274] on div "19" at bounding box center [440, 274] width 22 height 13
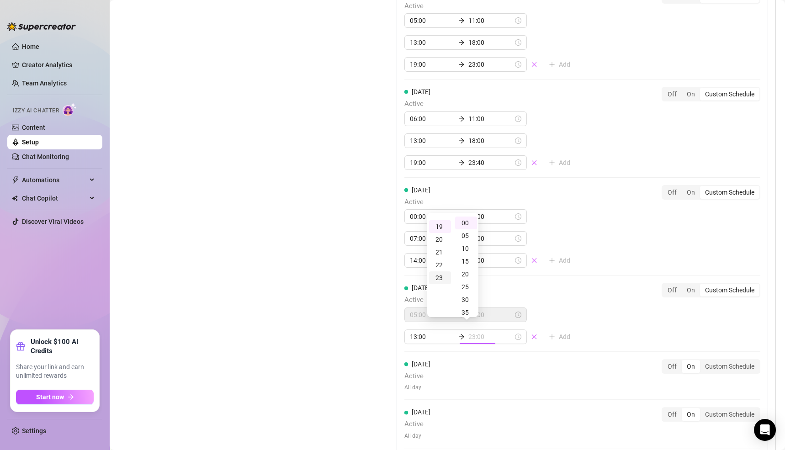
scroll to position [242, 0]
click at [476, 332] on input "19:00" at bounding box center [490, 337] width 45 height 10
click at [464, 219] on div "00" at bounding box center [466, 223] width 22 height 13
type input "19:00"
click at [581, 332] on div "[DATE] Active 06:00 11:00 13:00 18:00 19:30 23:55 Add Off On Custom Schedule [D…" at bounding box center [583, 169] width 372 height 573
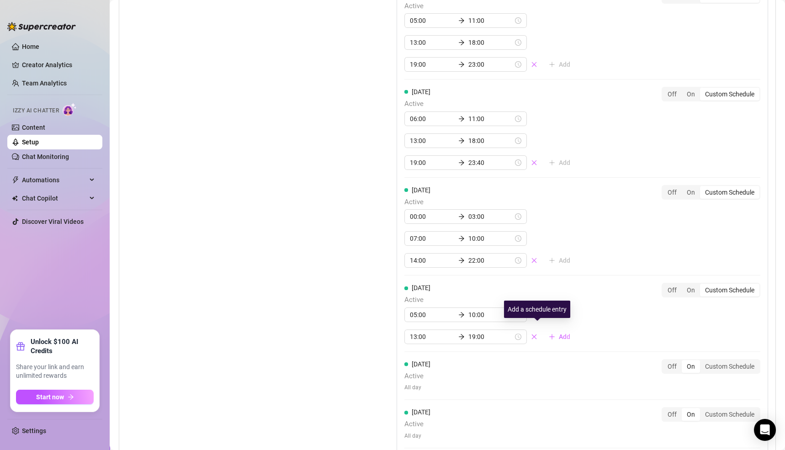
click at [559, 333] on span "Add" at bounding box center [564, 336] width 11 height 7
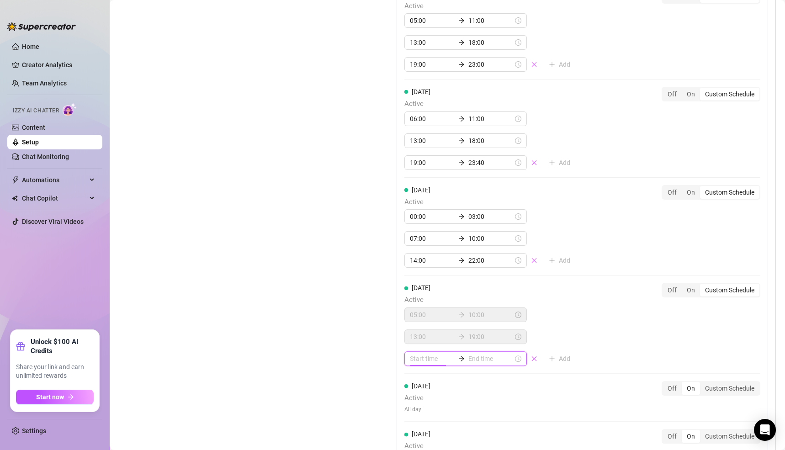
click at [414, 356] on input at bounding box center [432, 359] width 45 height 10
type input "07:00"
click at [414, 314] on div "20" at bounding box center [414, 312] width 22 height 13
click at [439, 245] on div "00" at bounding box center [440, 244] width 22 height 13
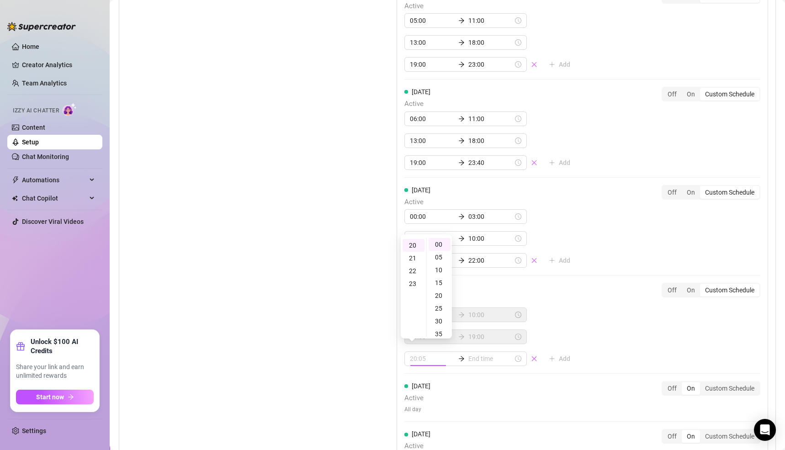
type input "20:00"
click at [479, 354] on input at bounding box center [490, 359] width 45 height 10
type input "20:20"
click at [442, 281] on div "23" at bounding box center [440, 283] width 22 height 13
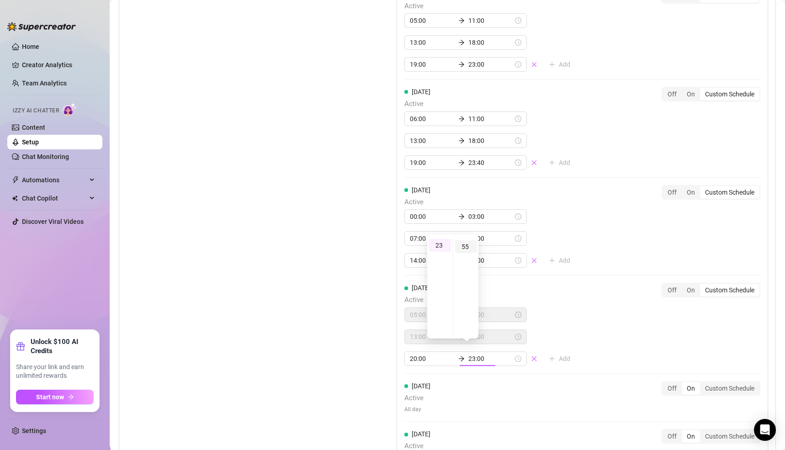
type input "23:55"
click at [467, 243] on div "55" at bounding box center [466, 246] width 22 height 13
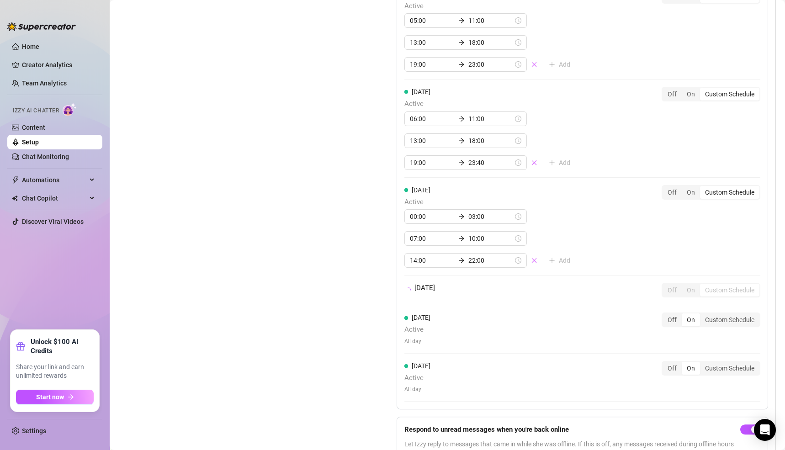
click at [591, 360] on div "[DATE] Active 06:00 11:00 13:00 18:00 19:30 23:55 Add Off On Custom Schedule [D…" at bounding box center [583, 146] width 372 height 526
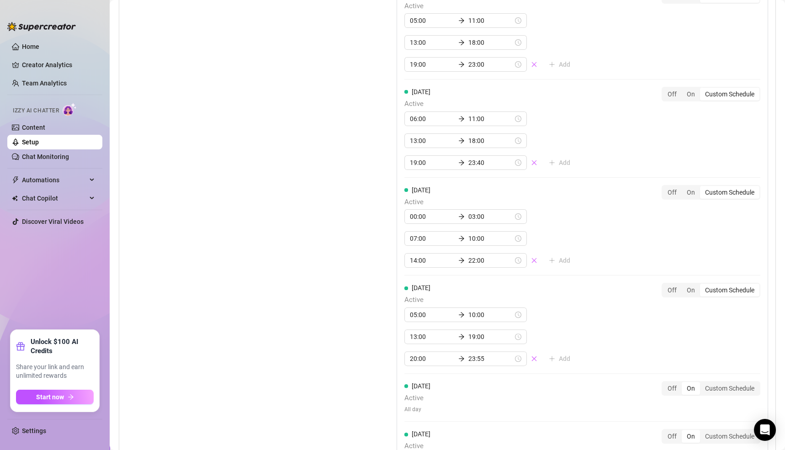
click at [682, 382] on div "On" at bounding box center [691, 388] width 18 height 13
click at [684, 383] on input "On" at bounding box center [684, 383] width 0 height 0
click at [682, 430] on div "On" at bounding box center [691, 436] width 18 height 13
click at [684, 431] on input "On" at bounding box center [684, 431] width 0 height 0
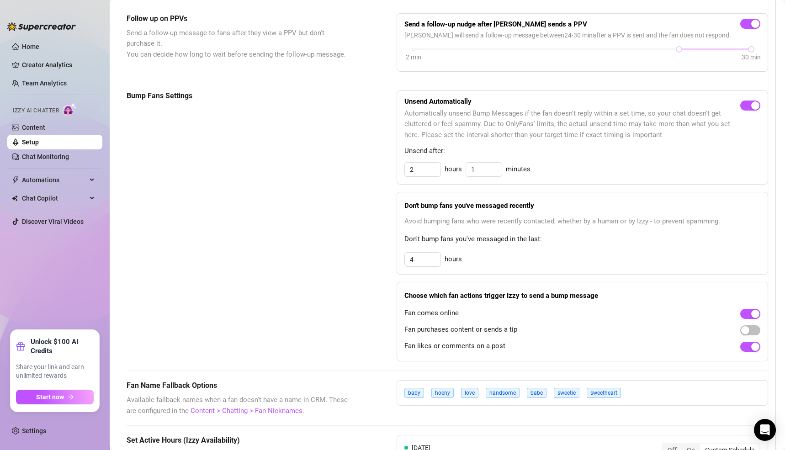
scroll to position [504, 0]
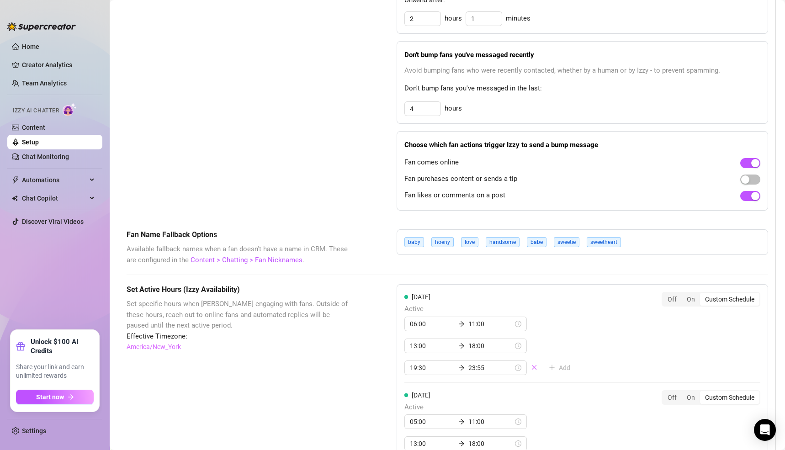
click at [627, 239] on div "baby hoeny love handsome babe sweetie sweetheart" at bounding box center [583, 242] width 372 height 26
click at [650, 241] on div "baby hoeny love handsome babe sweetie sweetheart" at bounding box center [583, 242] width 372 height 26
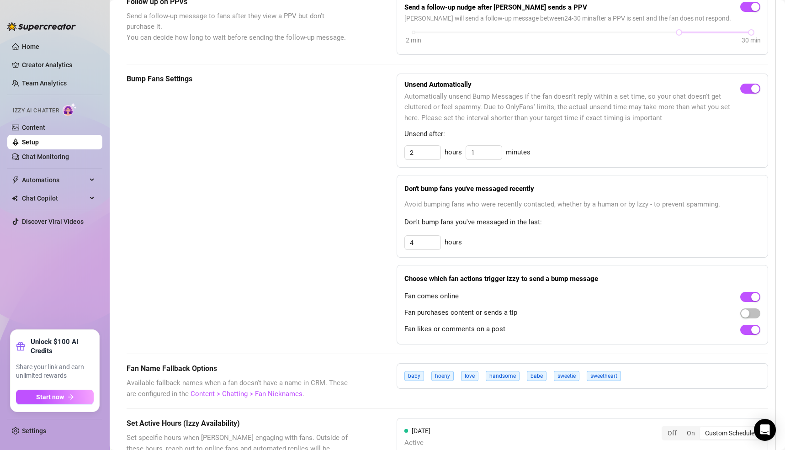
scroll to position [359, 0]
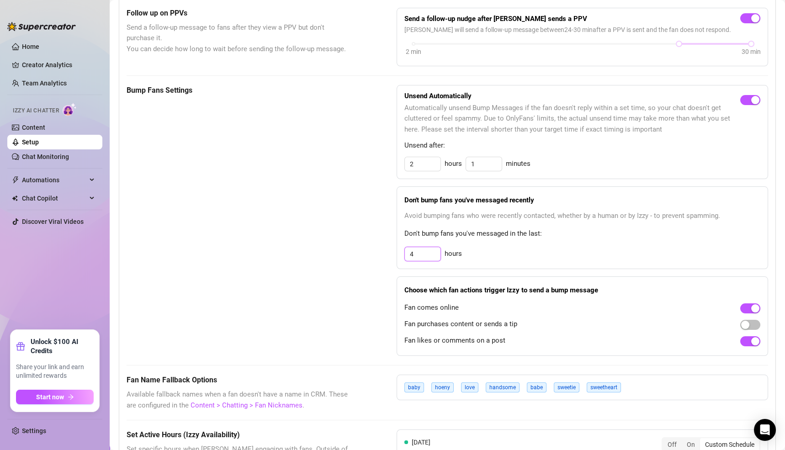
drag, startPoint x: 412, startPoint y: 252, endPoint x: 404, endPoint y: 254, distance: 8.3
click at [405, 254] on input "4" at bounding box center [423, 254] width 36 height 14
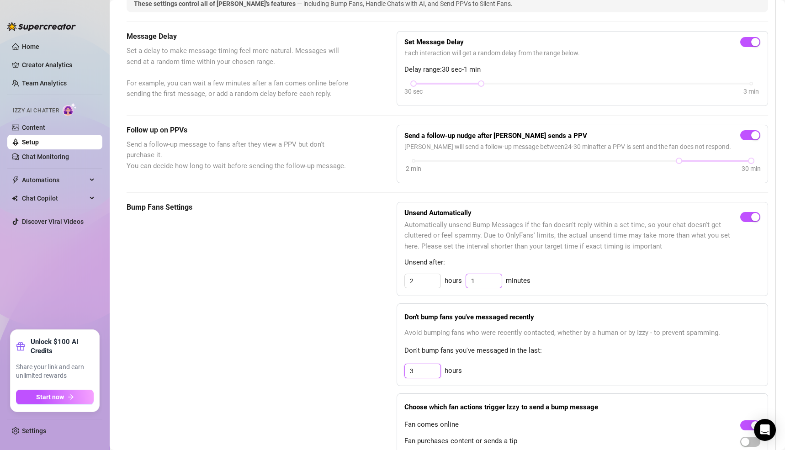
type input "3"
click at [485, 282] on input "1" at bounding box center [484, 281] width 36 height 14
type input "30"
drag, startPoint x: 664, startPoint y: 157, endPoint x: 572, endPoint y: 163, distance: 92.1
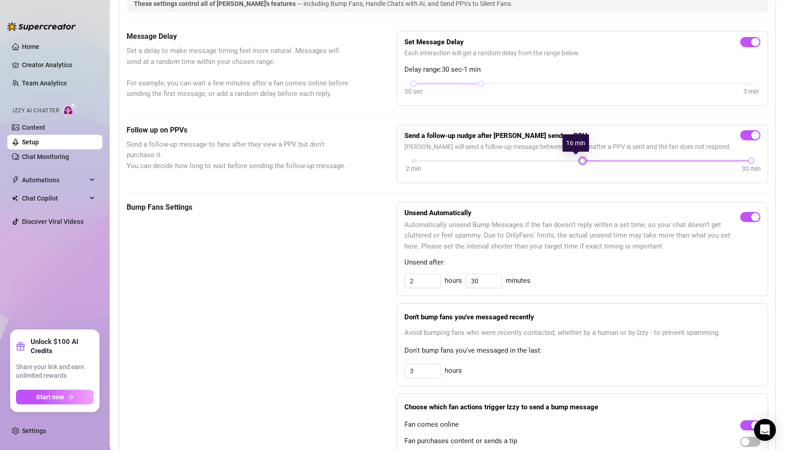
click at [572, 162] on div "2 min 30 min" at bounding box center [583, 160] width 338 height 4
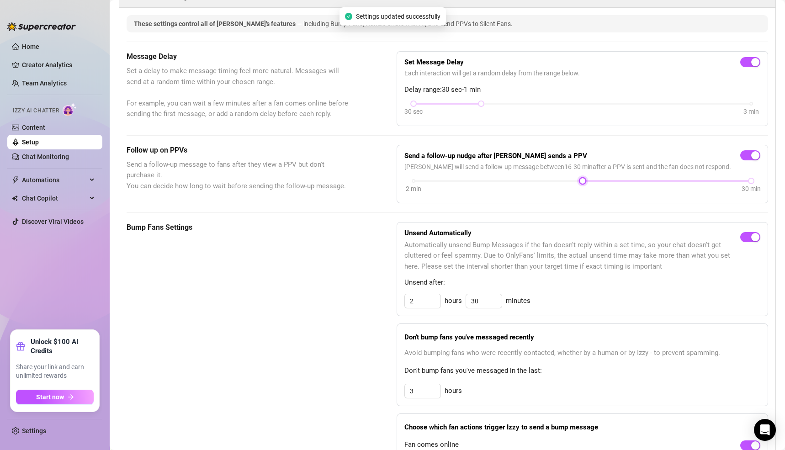
scroll to position [143, 0]
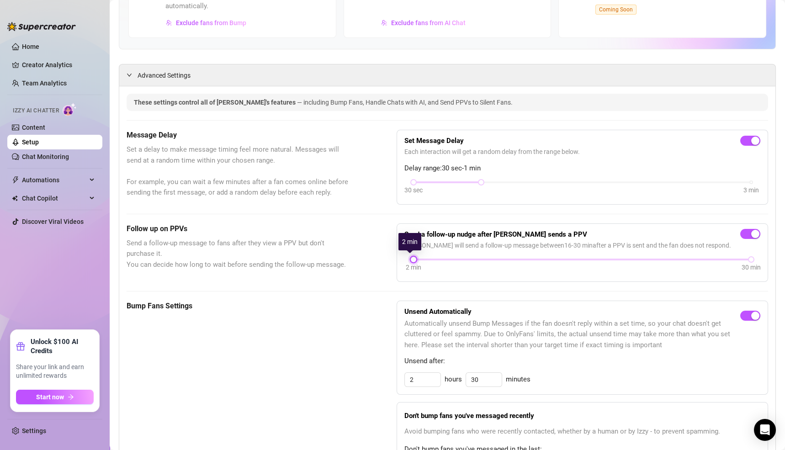
drag, startPoint x: 575, startPoint y: 255, endPoint x: 401, endPoint y: 263, distance: 174.3
click at [400, 263] on div "Send a follow-up nudge after [PERSON_NAME] sends a PPV [PERSON_NAME] will send …" at bounding box center [583, 252] width 372 height 58
drag, startPoint x: 411, startPoint y: 256, endPoint x: 562, endPoint y: 270, distance: 151.5
click at [562, 270] on div "2 min 30 min" at bounding box center [582, 265] width 356 height 17
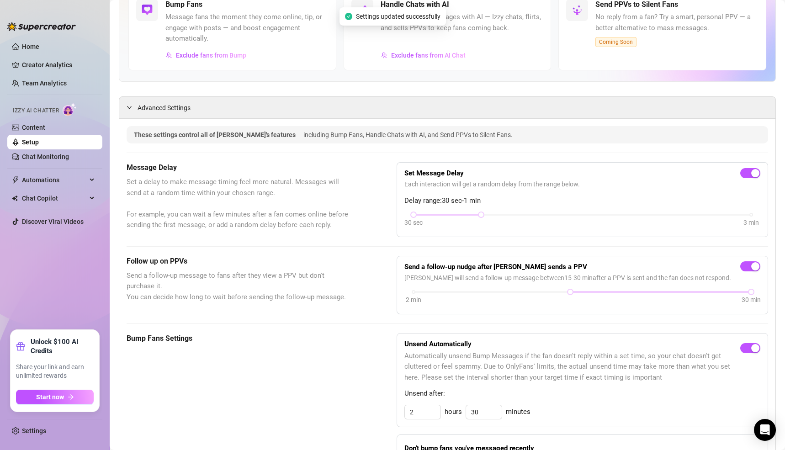
scroll to position [49, 0]
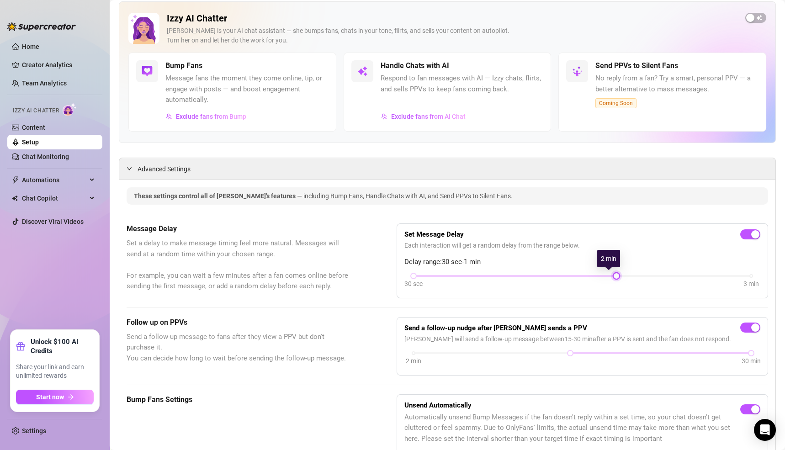
drag, startPoint x: 477, startPoint y: 276, endPoint x: 581, endPoint y: 283, distance: 104.5
click at [581, 283] on div "30 sec 3 min" at bounding box center [582, 281] width 356 height 17
drag, startPoint x: 409, startPoint y: 272, endPoint x: 475, endPoint y: 280, distance: 66.3
click at [475, 280] on div "30 sec 3 min" at bounding box center [582, 281] width 356 height 17
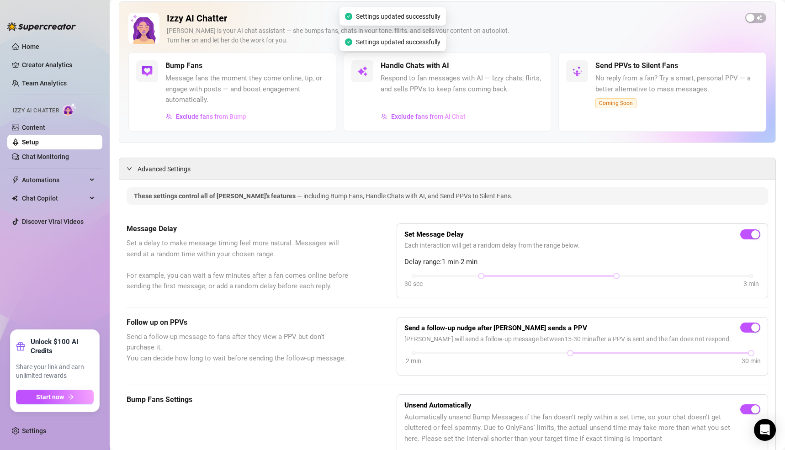
click at [526, 199] on div "These settings control all of [PERSON_NAME]'s features — including Bump Fans, H…" at bounding box center [447, 196] width 627 height 10
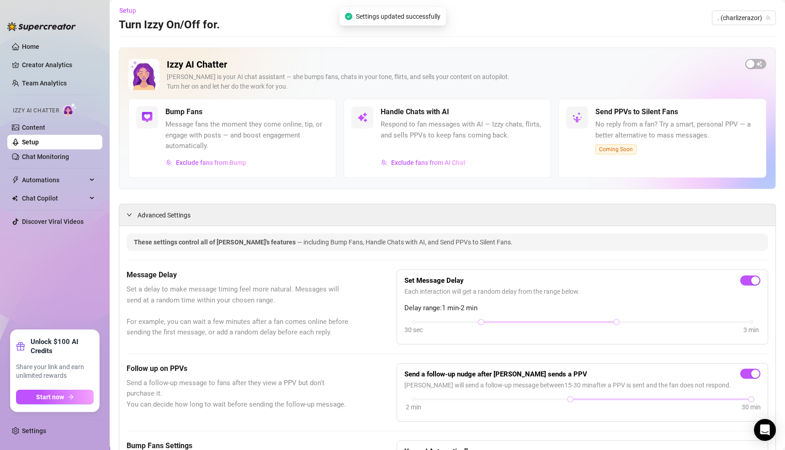
scroll to position [0, 0]
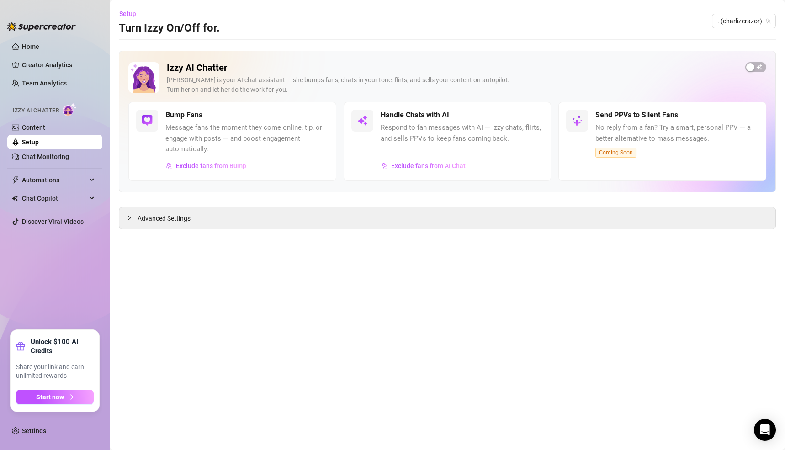
drag, startPoint x: 170, startPoint y: 219, endPoint x: 255, endPoint y: 244, distance: 88.5
click at [170, 218] on span "Advanced Settings" at bounding box center [164, 218] width 53 height 10
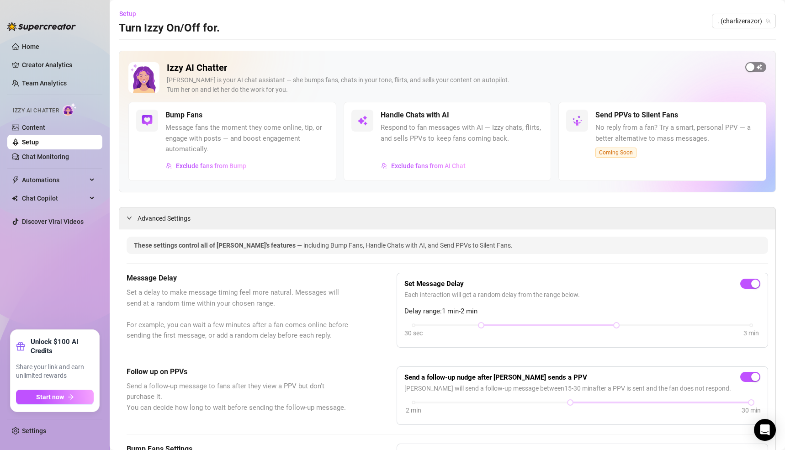
click at [746, 68] on div "button" at bounding box center [750, 67] width 8 height 8
